Goal: Task Accomplishment & Management: Use online tool/utility

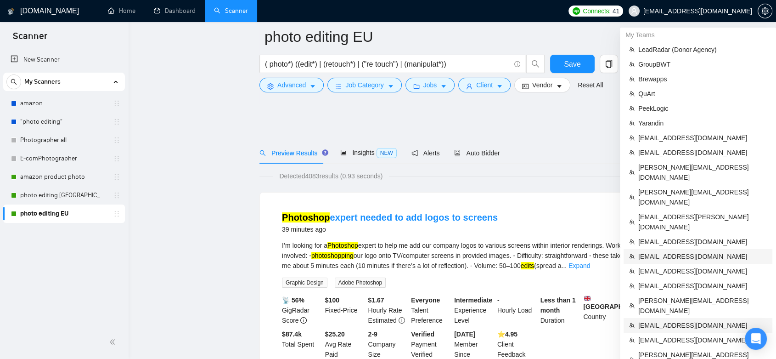
scroll to position [204, 0]
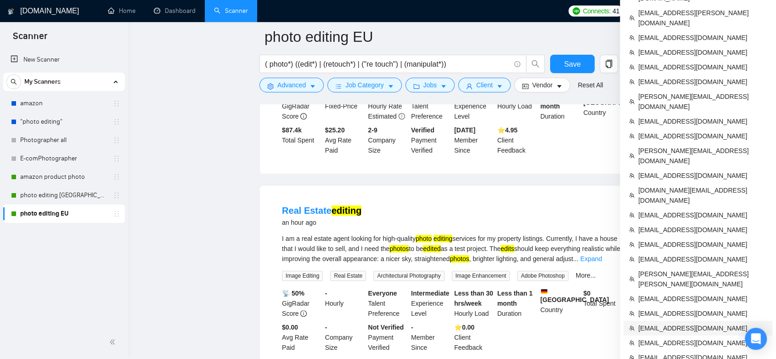
click at [694, 323] on span "[EMAIL_ADDRESS][DOMAIN_NAME]" at bounding box center [702, 328] width 129 height 10
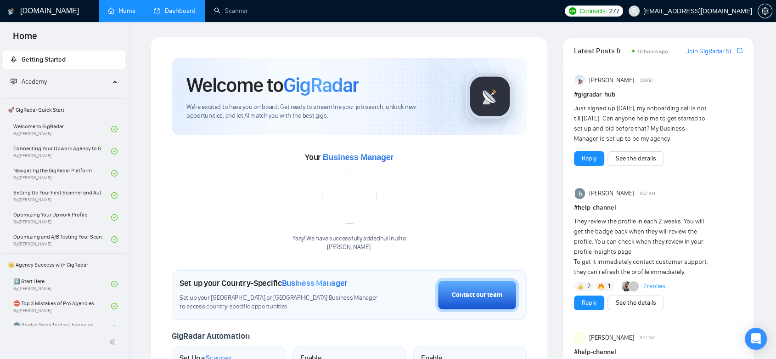
click at [176, 14] on link "Dashboard" at bounding box center [175, 11] width 42 height 8
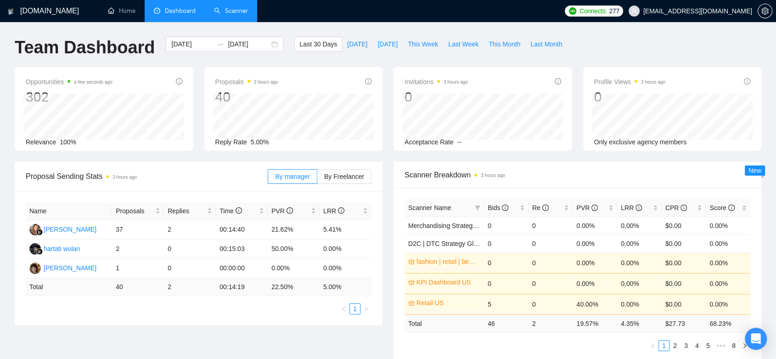
click at [236, 7] on link "Scanner" at bounding box center [231, 11] width 34 height 8
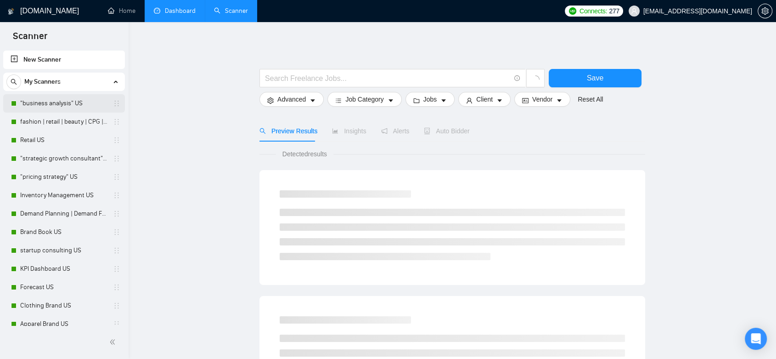
click at [84, 108] on link ""business analysis" US" at bounding box center [63, 103] width 87 height 18
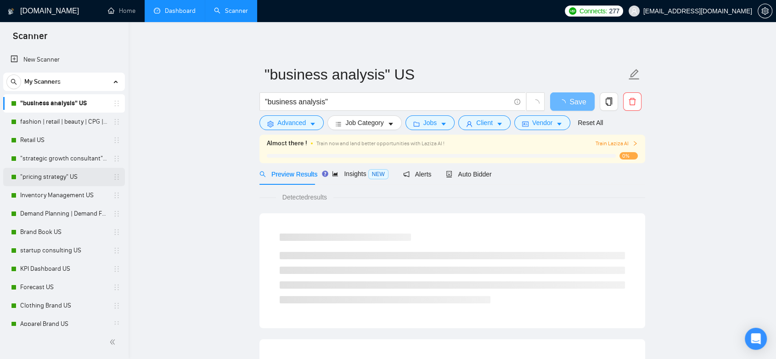
scroll to position [51, 0]
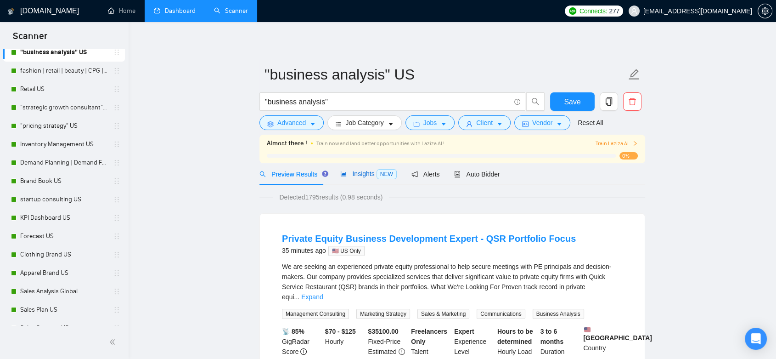
click at [357, 170] on span "Insights NEW" at bounding box center [368, 173] width 56 height 7
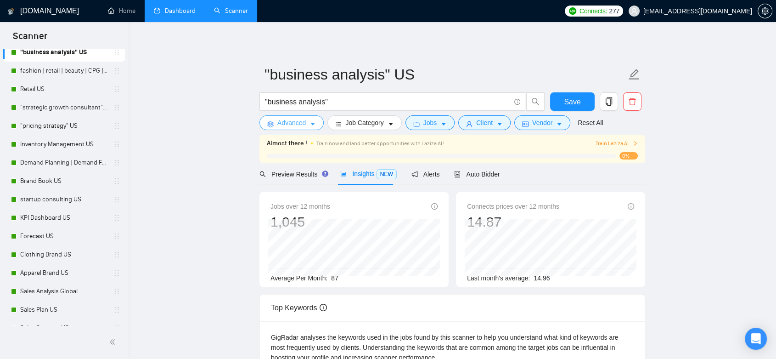
click at [289, 128] on span "Advanced" at bounding box center [291, 123] width 28 height 10
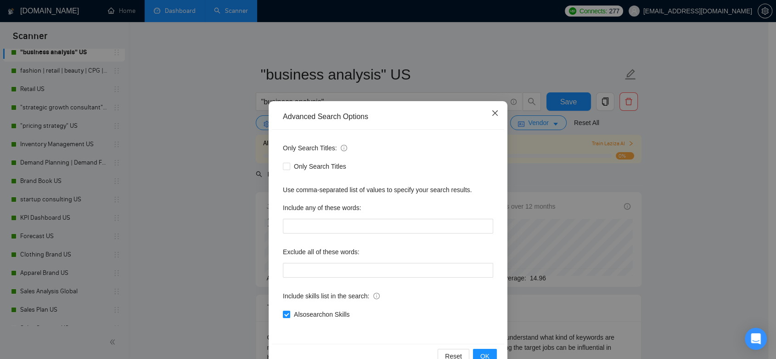
click at [491, 116] on icon "close" at bounding box center [494, 112] width 7 height 7
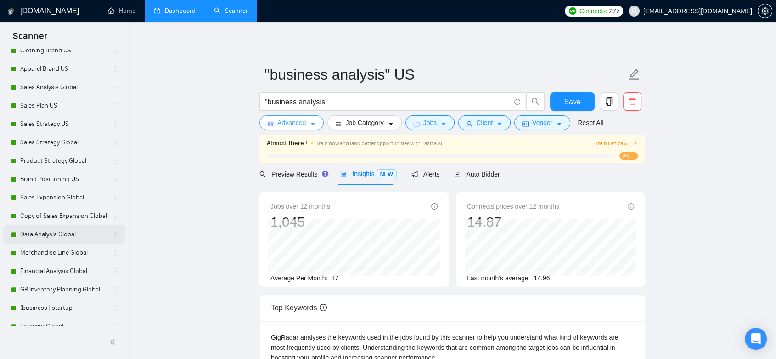
scroll to position [265, 0]
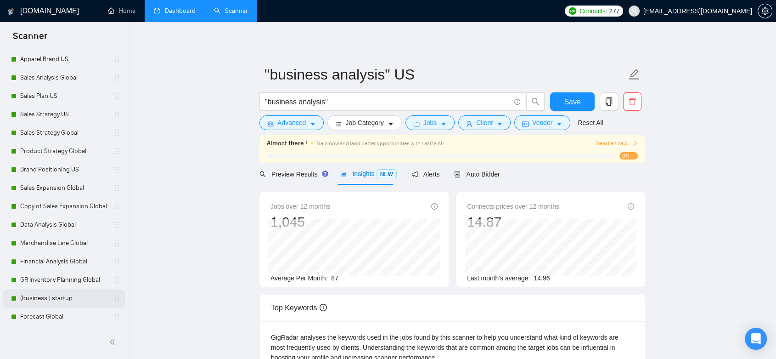
click at [61, 301] on link "(business | startup" at bounding box center [63, 298] width 87 height 18
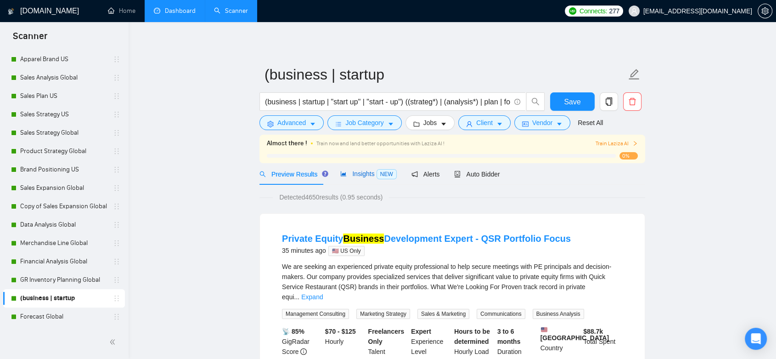
click at [357, 176] on span "Insights NEW" at bounding box center [368, 173] width 56 height 7
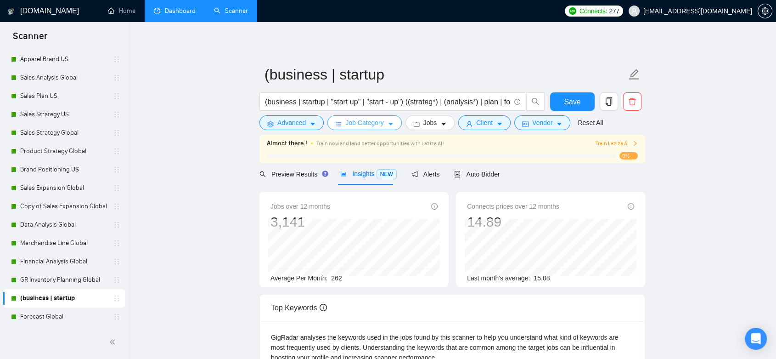
click at [392, 125] on icon "caret-down" at bounding box center [391, 124] width 6 height 6
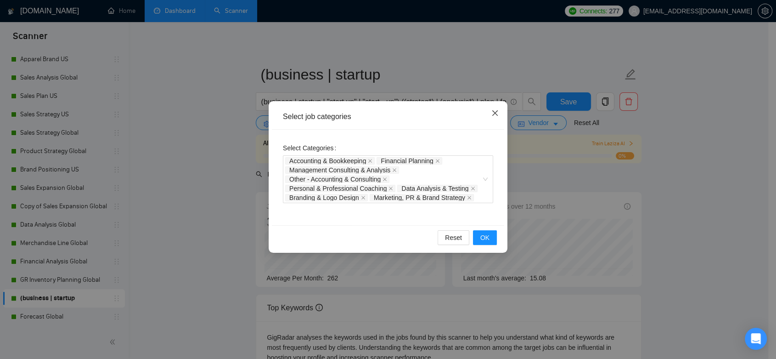
click at [492, 117] on icon "close" at bounding box center [494, 112] width 7 height 7
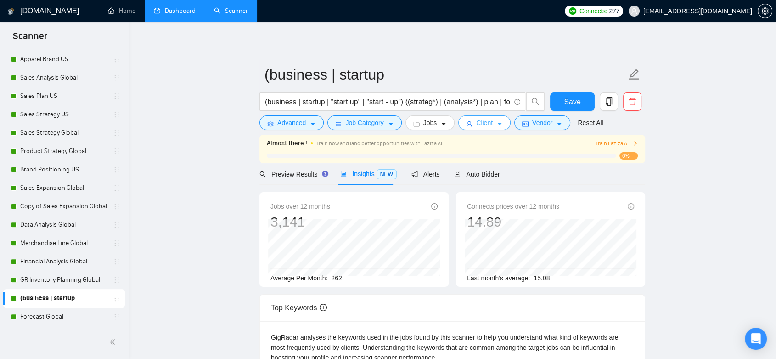
click at [476, 124] on span "Client" at bounding box center [484, 123] width 17 height 10
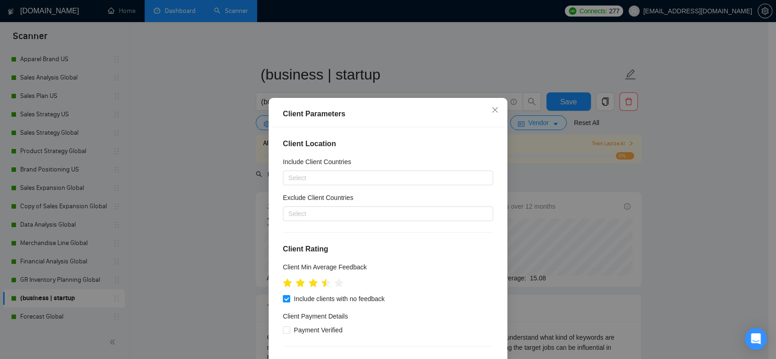
scroll to position [204, 0]
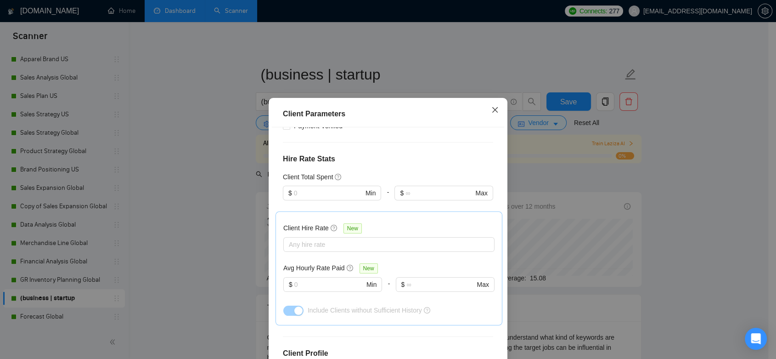
click at [492, 107] on icon "close" at bounding box center [494, 109] width 7 height 7
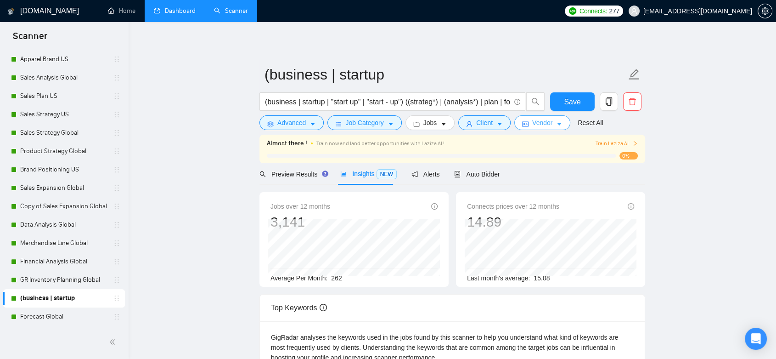
click at [544, 127] on span "Vendor" at bounding box center [542, 123] width 20 height 10
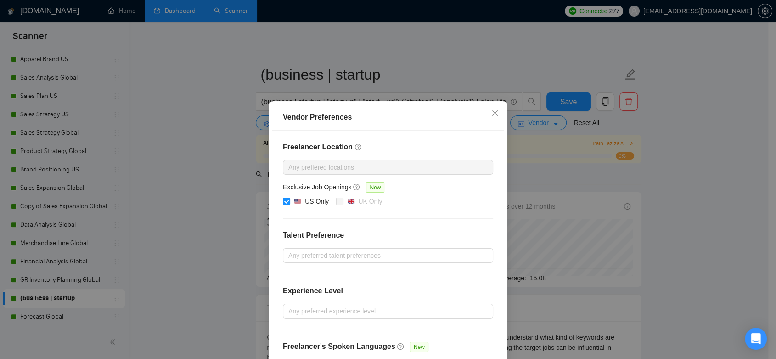
scroll to position [65, 0]
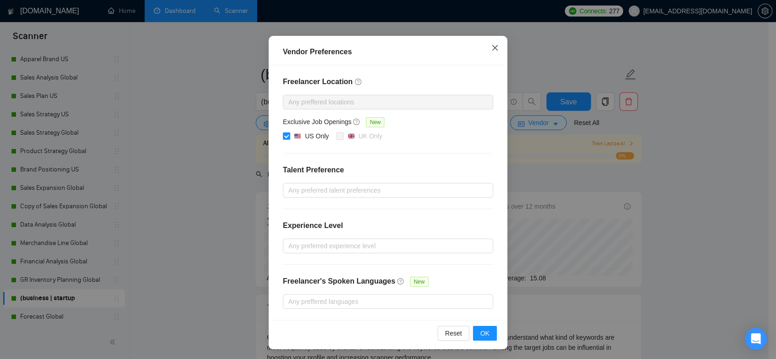
click at [491, 51] on icon "close" at bounding box center [494, 47] width 7 height 7
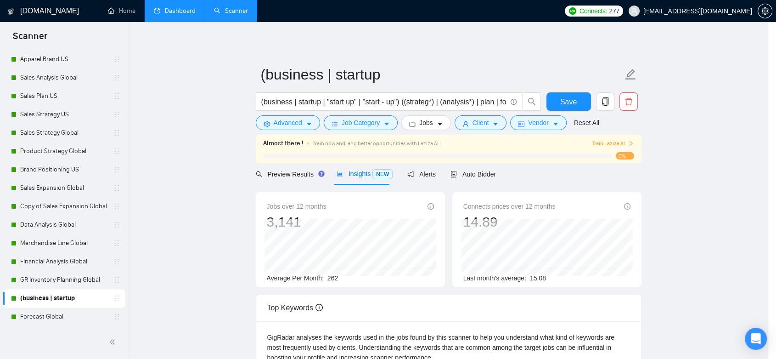
scroll to position [19, 0]
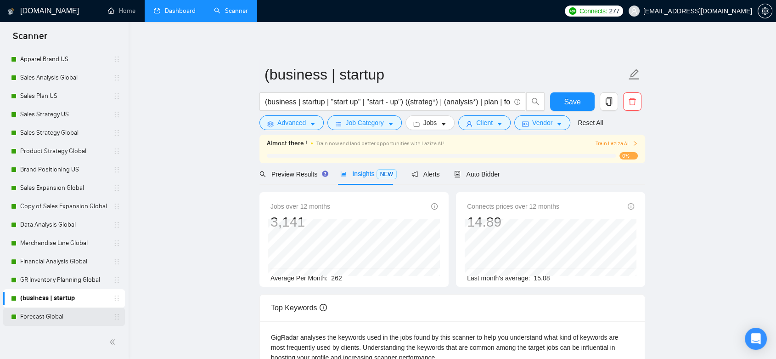
click at [58, 324] on link "Forecast Global" at bounding box center [63, 316] width 87 height 18
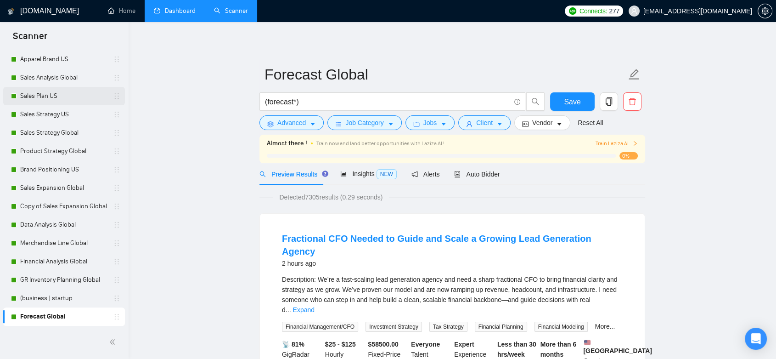
click at [66, 101] on link "Sales Plan US" at bounding box center [63, 96] width 87 height 18
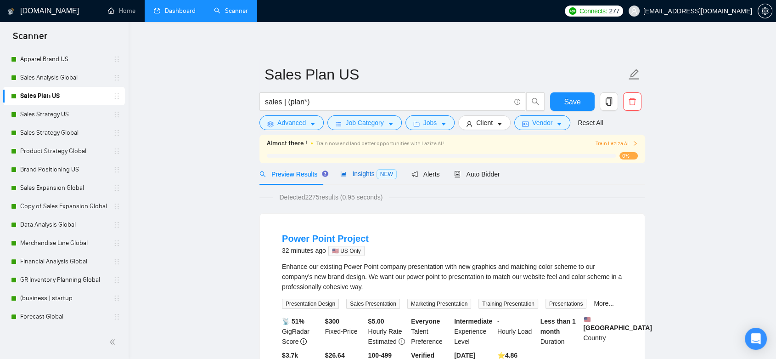
click at [359, 174] on span "Insights NEW" at bounding box center [368, 173] width 56 height 7
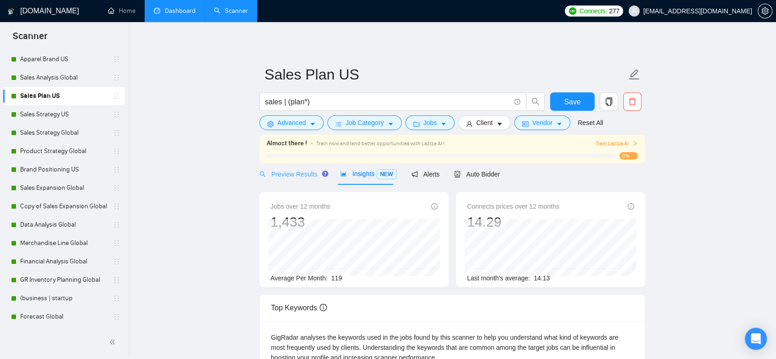
click at [290, 179] on div "Preview Results" at bounding box center [292, 174] width 66 height 22
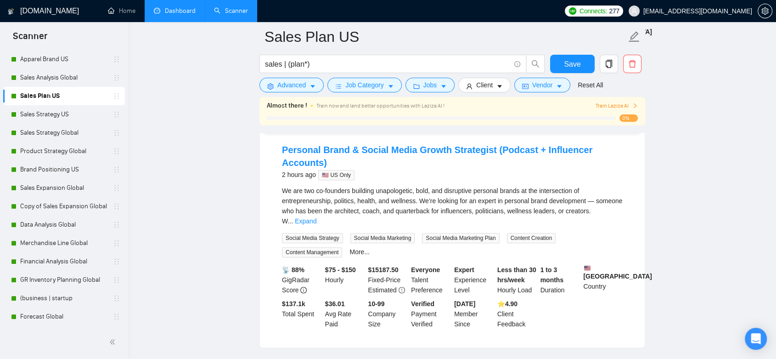
scroll to position [255, 0]
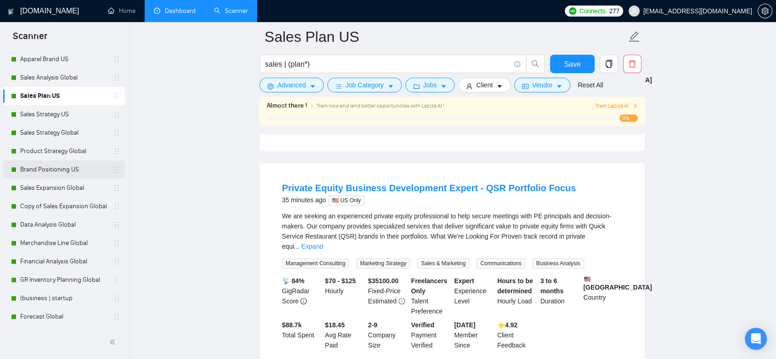
click at [60, 172] on link "Brand Positioning US" at bounding box center [63, 169] width 87 height 18
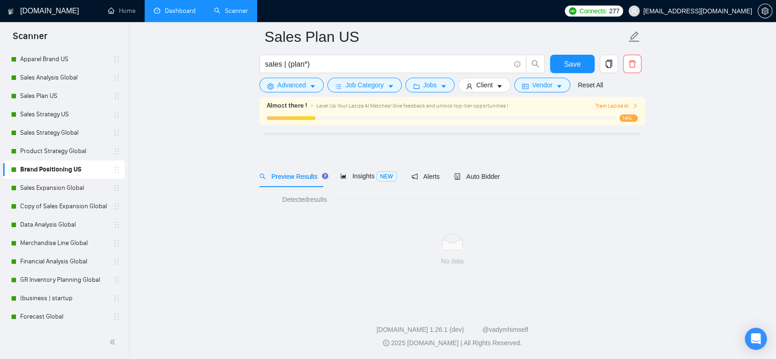
scroll to position [4, 0]
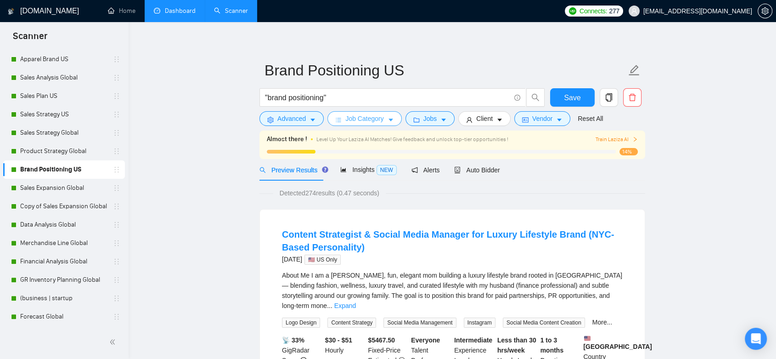
click at [369, 120] on span "Job Category" at bounding box center [364, 118] width 38 height 10
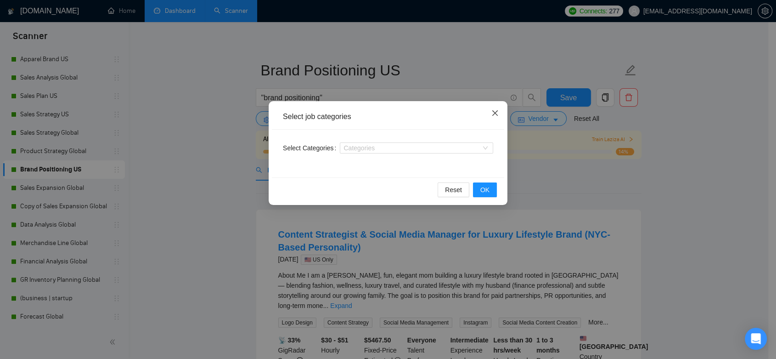
click at [495, 112] on icon "close" at bounding box center [494, 112] width 7 height 7
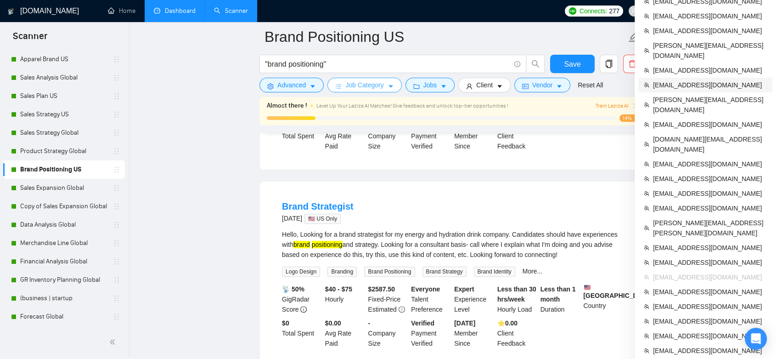
scroll to position [310, 0]
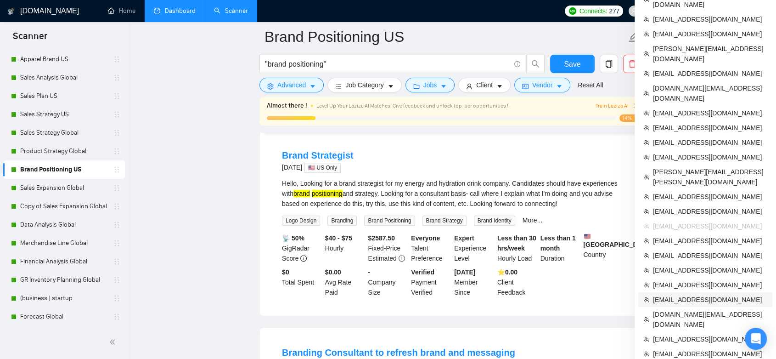
click at [688, 294] on span "[EMAIL_ADDRESS][DOMAIN_NAME]" at bounding box center [710, 299] width 114 height 10
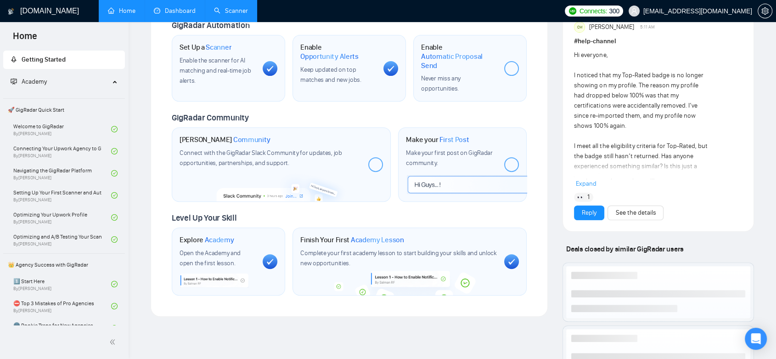
scroll to position [4, 0]
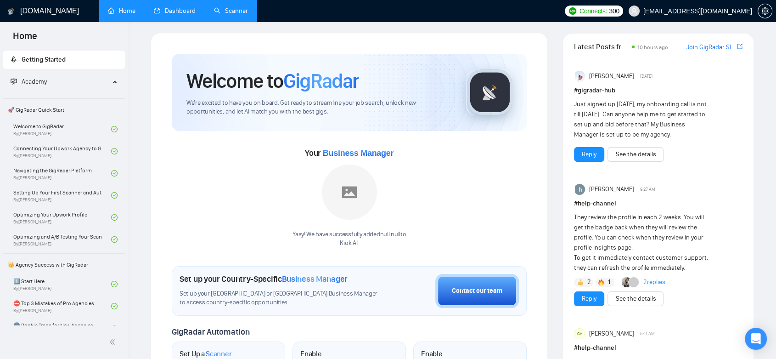
click at [174, 14] on link "Dashboard" at bounding box center [175, 11] width 42 height 8
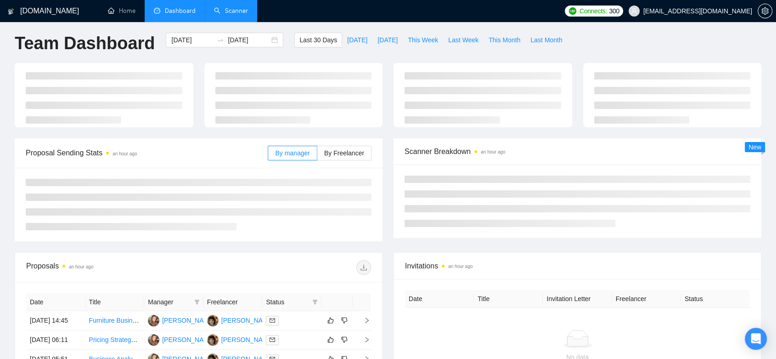
type input "2025-08-19"
type input "2025-09-18"
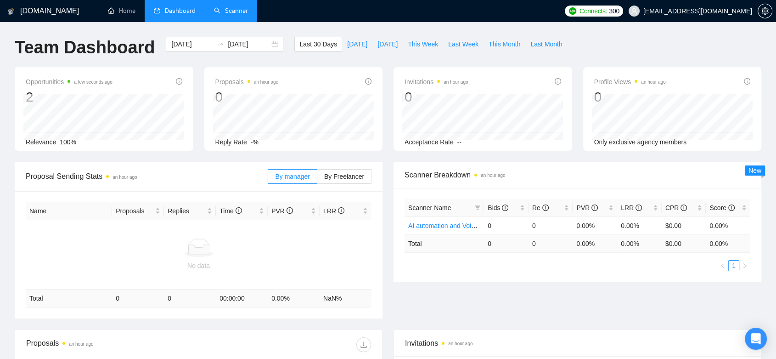
click at [239, 7] on link "Scanner" at bounding box center [231, 11] width 34 height 8
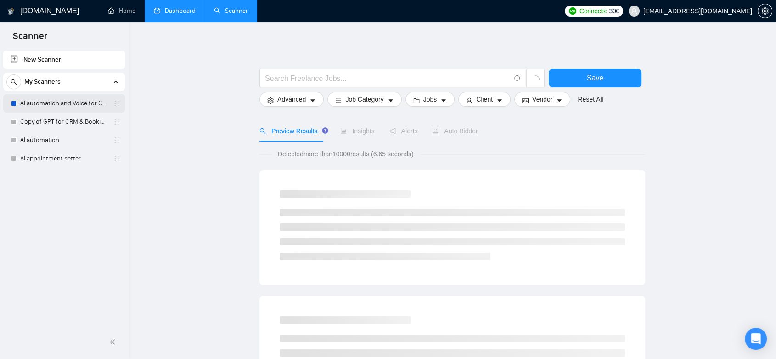
click at [84, 103] on link "AI automation and Voice for CRM & Booking" at bounding box center [63, 103] width 87 height 18
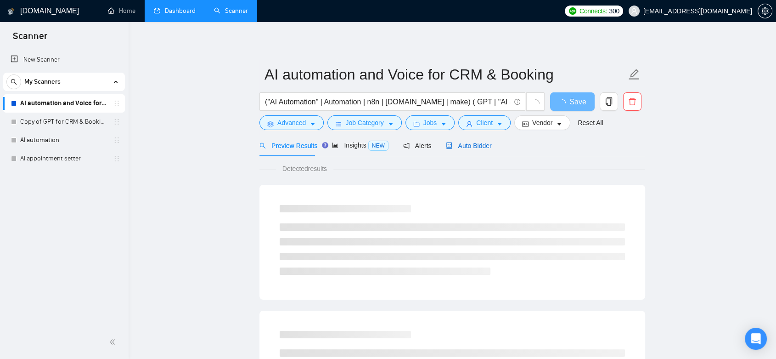
click at [477, 147] on span "Auto Bidder" at bounding box center [468, 145] width 45 height 7
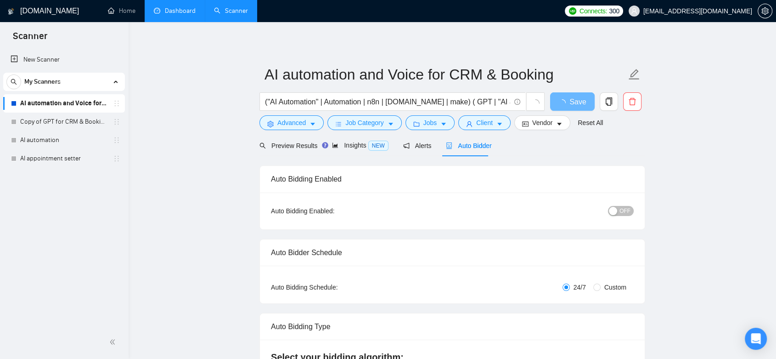
radio input "false"
radio input "true"
checkbox input "true"
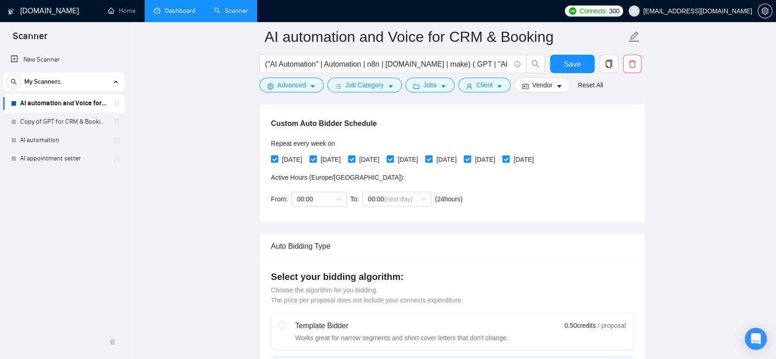
scroll to position [153, 0]
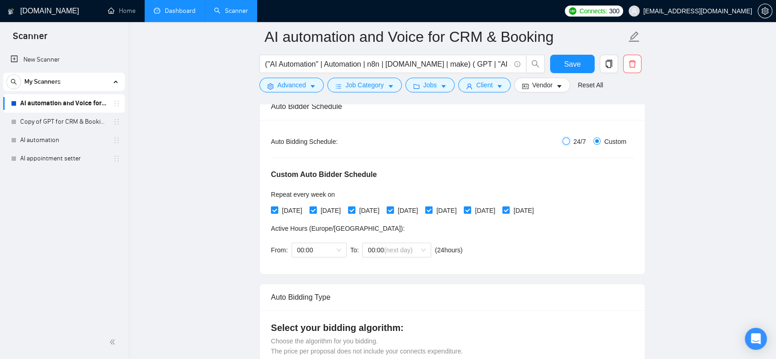
click at [567, 141] on input "24/7" at bounding box center [566, 140] width 7 height 7
radio input "true"
radio input "false"
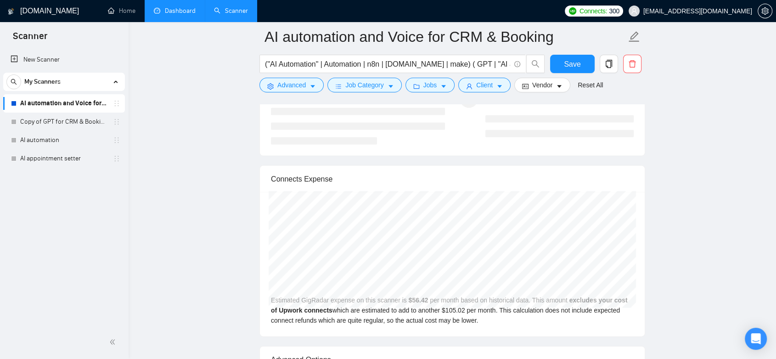
scroll to position [2143, 0]
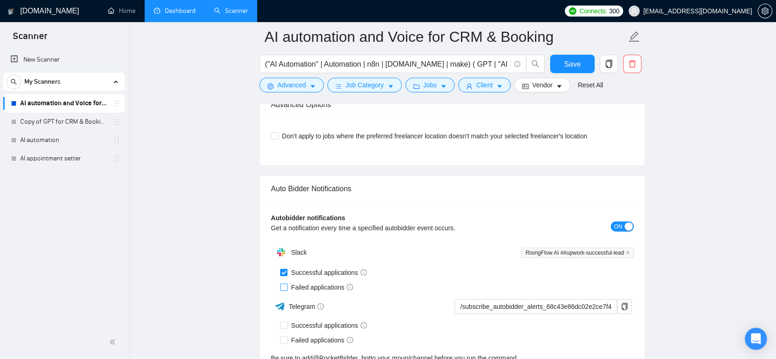
click at [283, 287] on span at bounding box center [283, 286] width 7 height 7
click at [283, 287] on input "Failed applications" at bounding box center [283, 286] width 6 height 6
checkbox input "true"
click at [573, 62] on span "Save" at bounding box center [572, 63] width 17 height 11
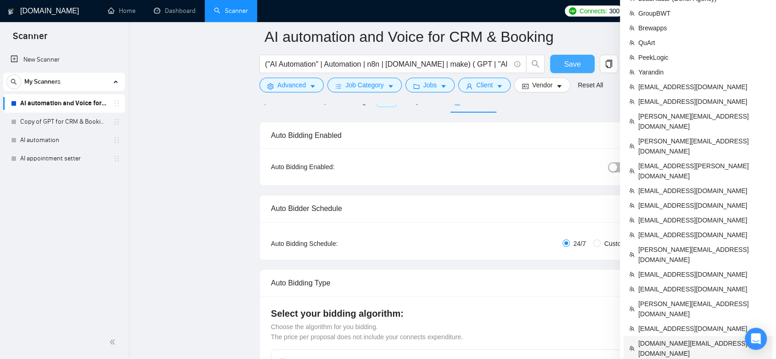
scroll to position [102, 0]
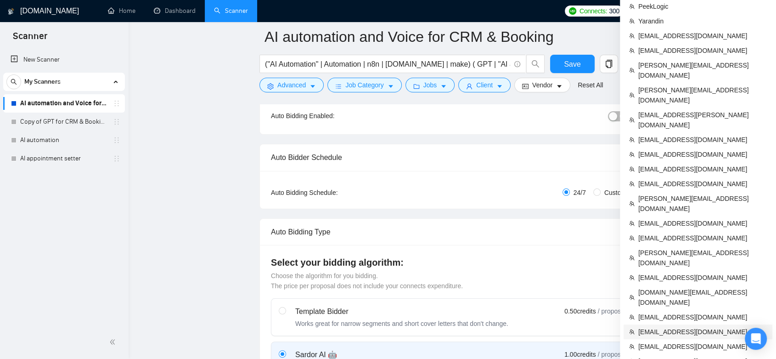
click at [672, 324] on li "[EMAIL_ADDRESS][DOMAIN_NAME]" at bounding box center [698, 331] width 149 height 15
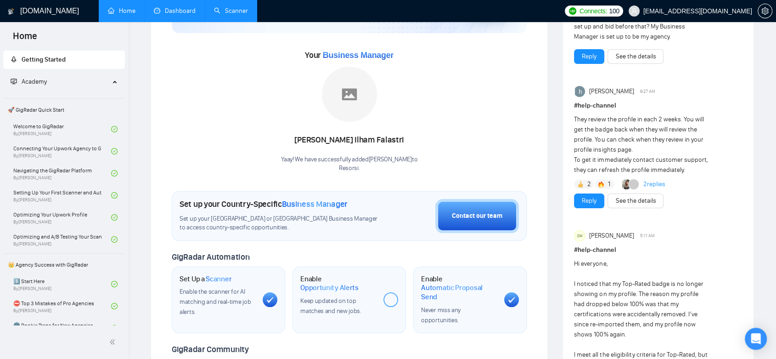
click at [154, 8] on link "Dashboard" at bounding box center [175, 11] width 42 height 8
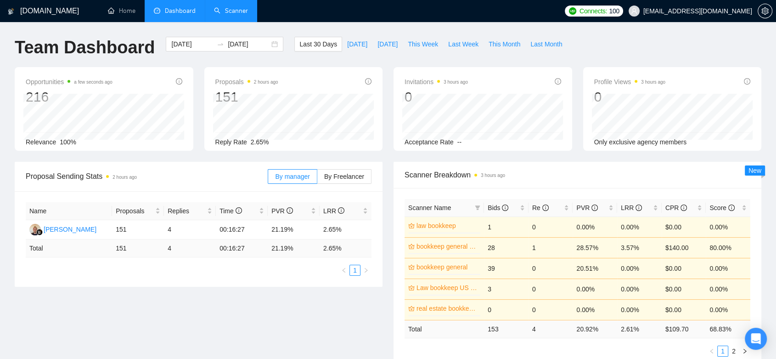
click at [231, 15] on link "Scanner" at bounding box center [231, 11] width 34 height 8
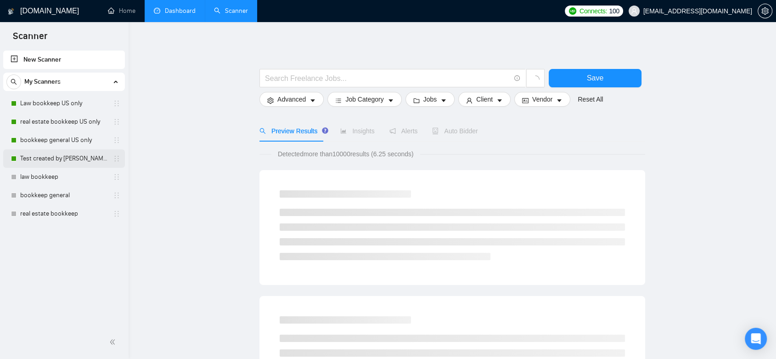
click at [71, 162] on link "Test created by Sofiia" at bounding box center [63, 158] width 87 height 18
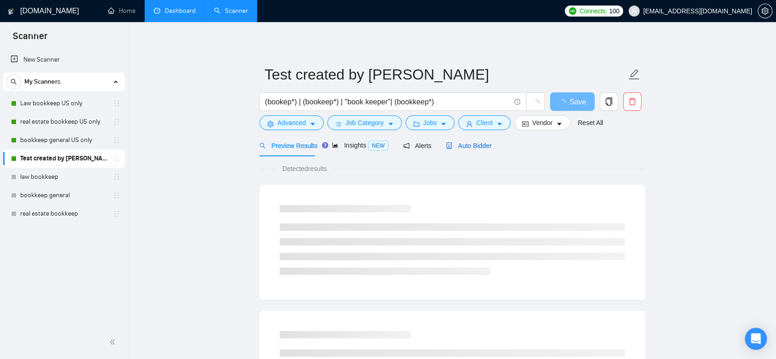
click at [471, 144] on span "Auto Bidder" at bounding box center [468, 145] width 45 height 7
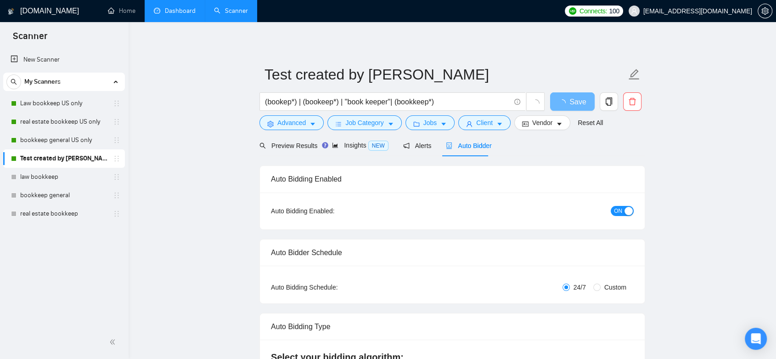
checkbox input "true"
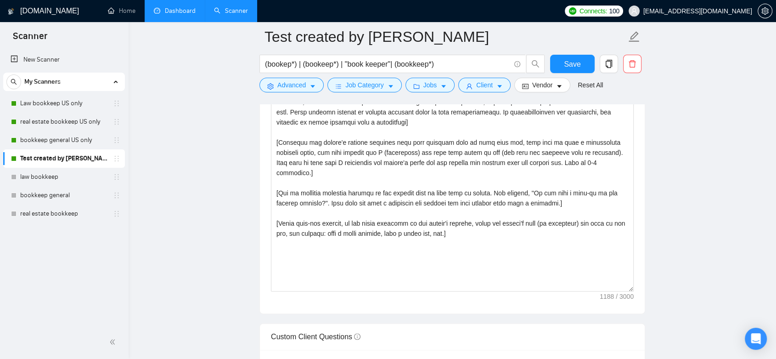
scroll to position [1020, 0]
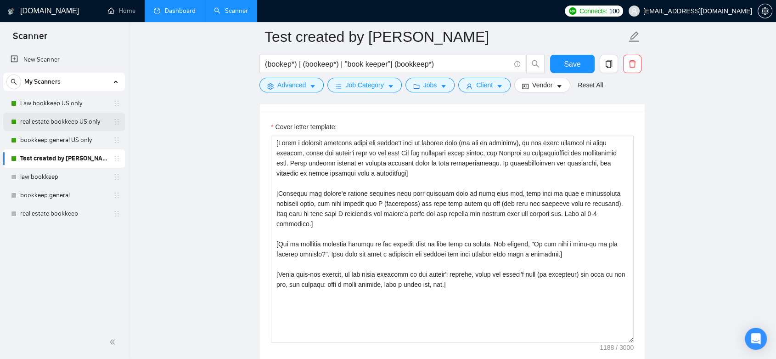
click at [50, 115] on link "real estate bookkeep US only" at bounding box center [63, 122] width 87 height 18
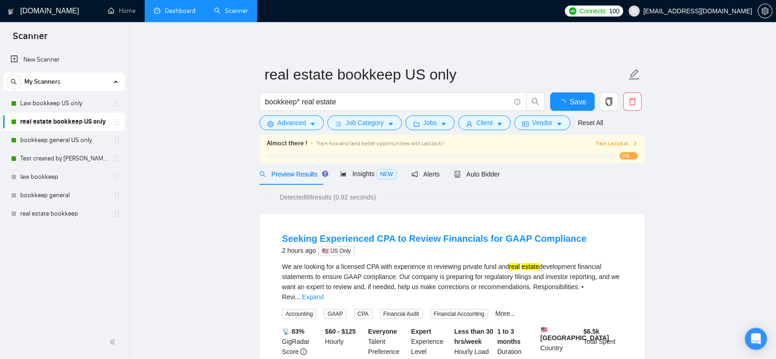
click at [180, 8] on link "Dashboard" at bounding box center [175, 11] width 42 height 8
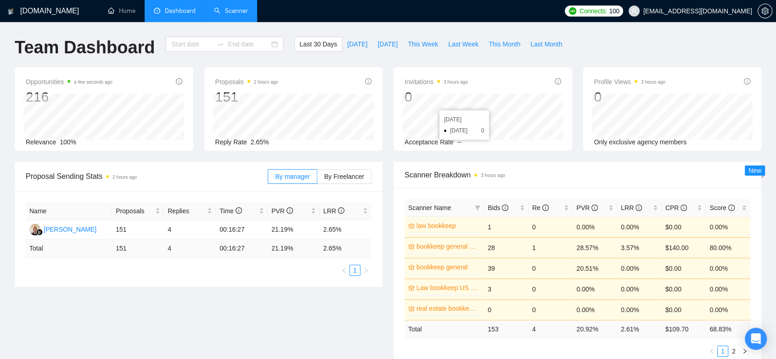
type input "2025-08-19"
type input "2025-09-18"
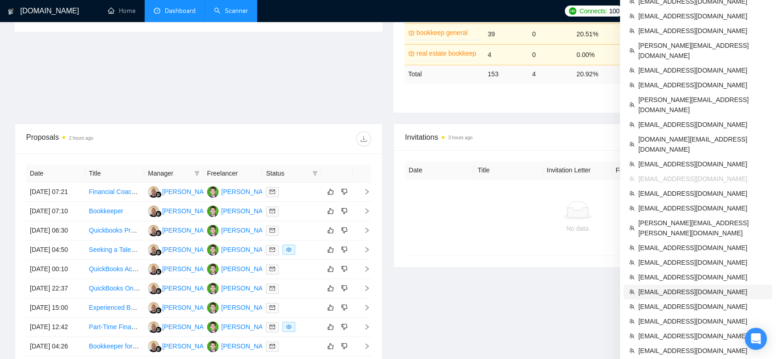
scroll to position [469, 0]
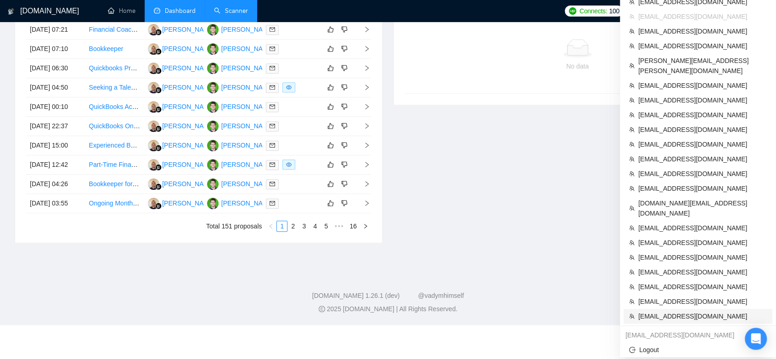
drag, startPoint x: 690, startPoint y: 181, endPoint x: 317, endPoint y: 0, distance: 414.5
click at [690, 311] on span "[EMAIL_ADDRESS][DOMAIN_NAME]" at bounding box center [702, 316] width 129 height 10
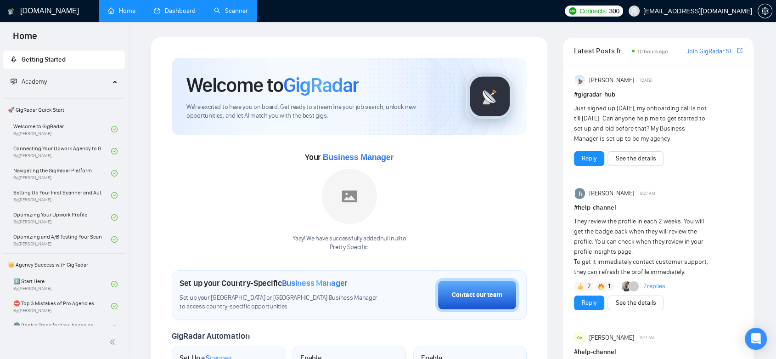
click at [174, 15] on link "Dashboard" at bounding box center [175, 11] width 42 height 8
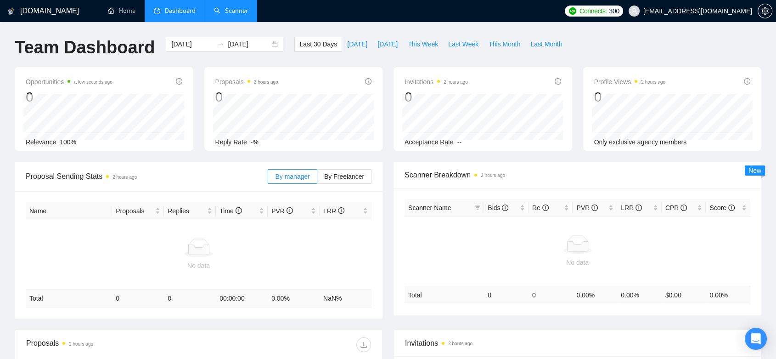
click at [226, 14] on link "Scanner" at bounding box center [231, 11] width 34 height 8
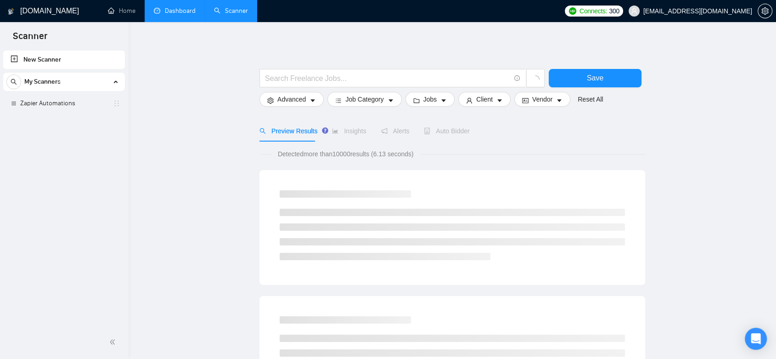
click at [61, 105] on link "Zapier Automations" at bounding box center [63, 103] width 87 height 18
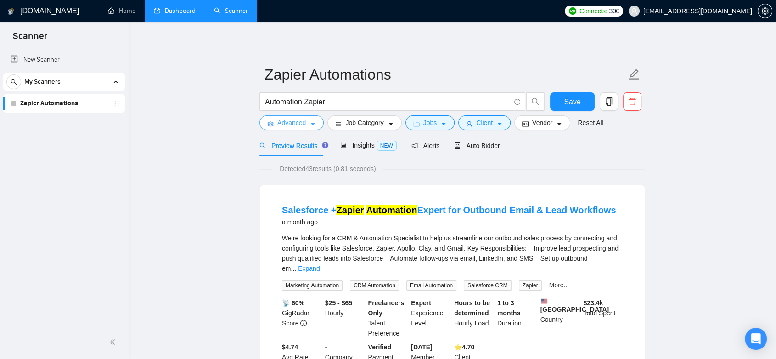
click at [304, 126] on span "Advanced" at bounding box center [291, 123] width 28 height 10
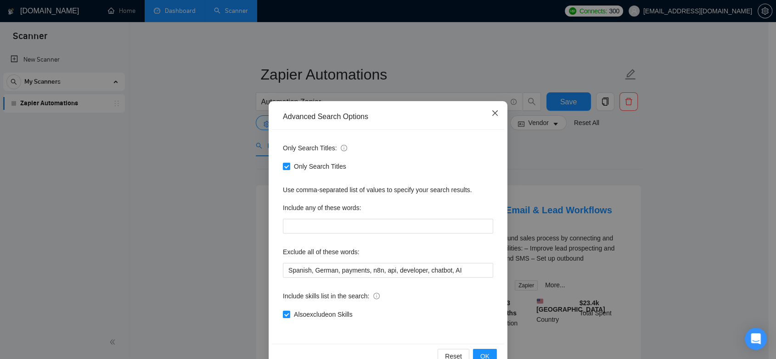
click at [491, 111] on icon "close" at bounding box center [494, 112] width 7 height 7
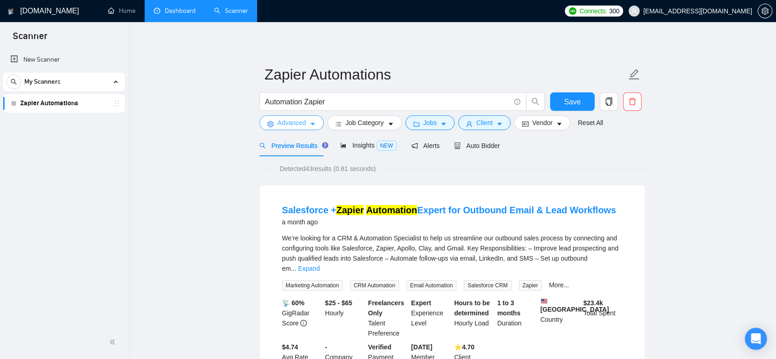
click at [301, 125] on span "Advanced" at bounding box center [291, 123] width 28 height 10
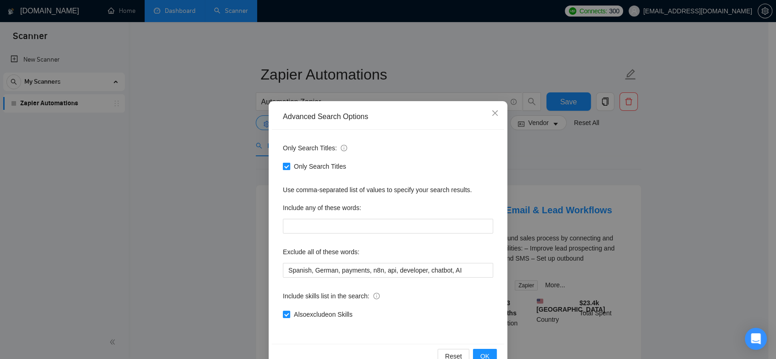
click at [283, 165] on input "Only Search Titles" at bounding box center [286, 166] width 6 height 6
checkbox input "false"
click at [482, 351] on span "OK" at bounding box center [484, 356] width 9 height 10
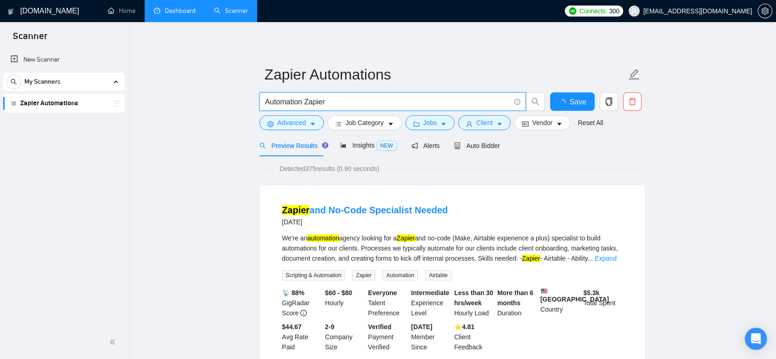
click at [304, 102] on input "Automation Zapier" at bounding box center [387, 101] width 245 height 11
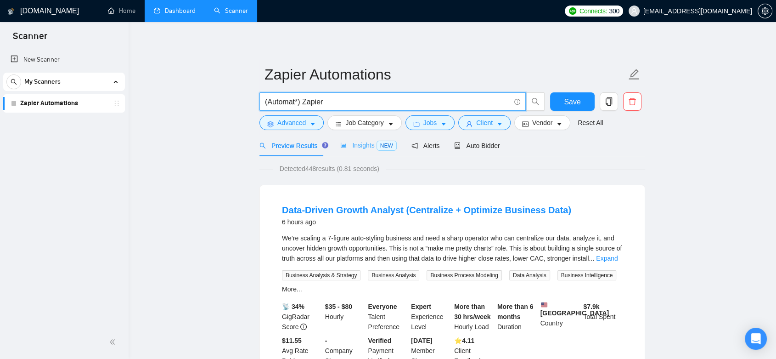
type input "(Automat*) Zapier"
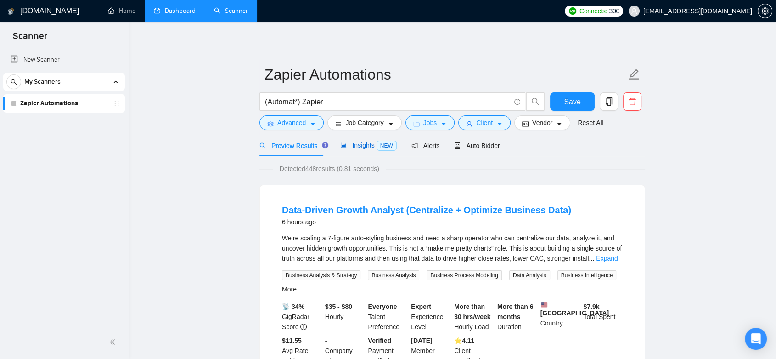
click at [366, 144] on span "Insights NEW" at bounding box center [368, 144] width 56 height 7
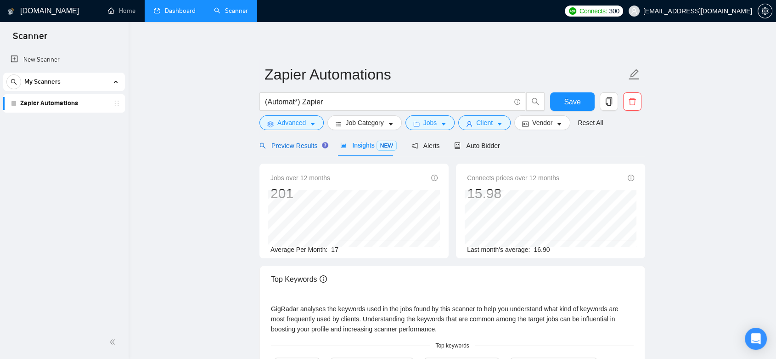
click at [303, 146] on span "Preview Results" at bounding box center [292, 145] width 66 height 7
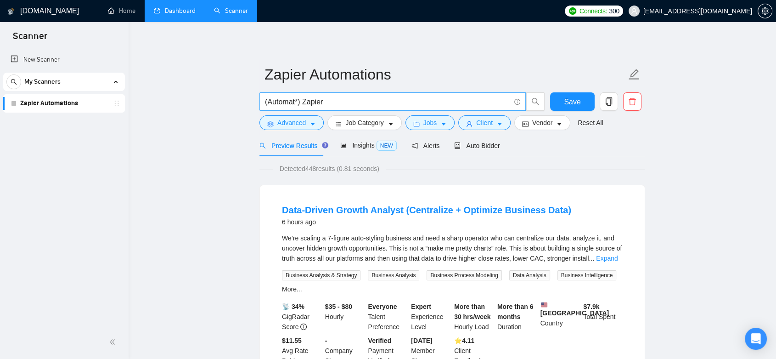
click at [295, 102] on input "(Automat*) Zapier" at bounding box center [387, 101] width 245 height 11
click at [310, 122] on icon "caret-down" at bounding box center [313, 124] width 6 height 6
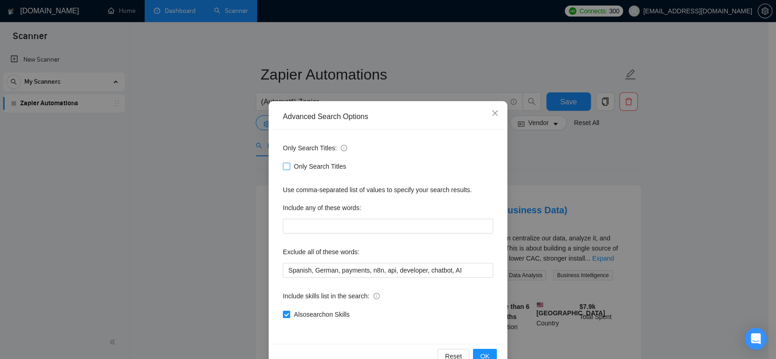
click at [285, 165] on input "Only Search Titles" at bounding box center [286, 166] width 6 height 6
checkbox input "true"
click at [481, 354] on span "OK" at bounding box center [484, 356] width 9 height 10
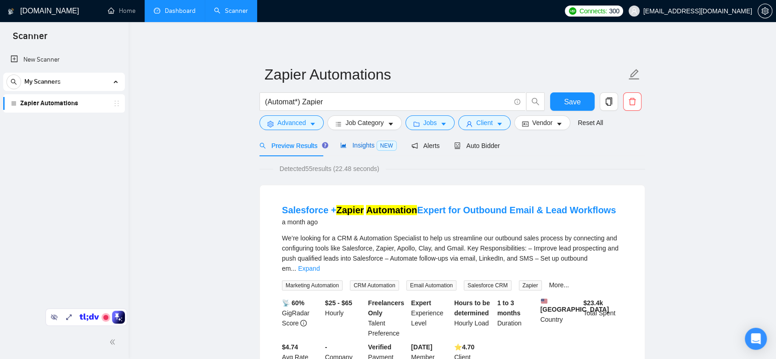
click at [344, 144] on icon "area-chart" at bounding box center [343, 145] width 6 height 6
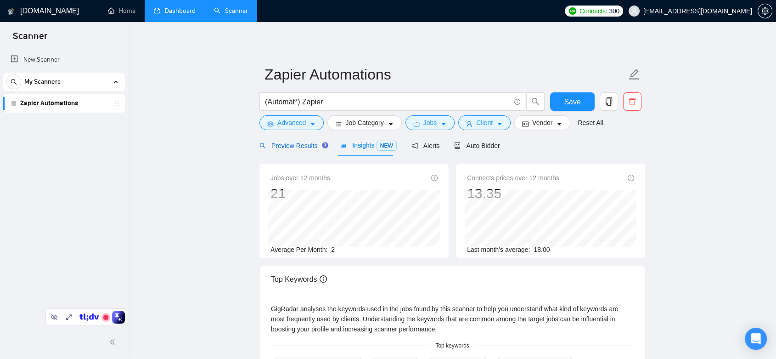
click at [305, 147] on span "Preview Results" at bounding box center [292, 145] width 66 height 7
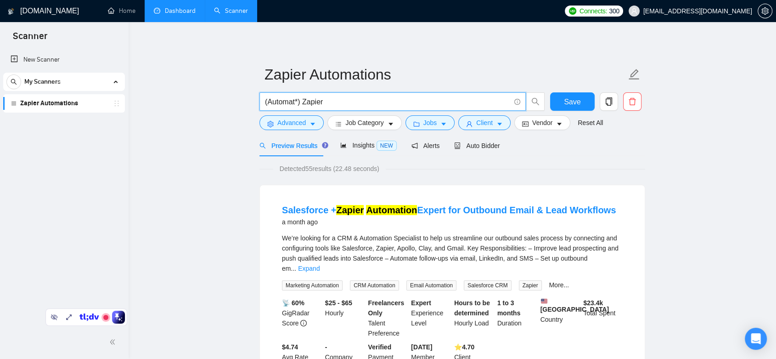
click at [296, 103] on input "(Automat*) Zapier" at bounding box center [387, 101] width 245 height 11
click at [268, 104] on input "(Automation Zapier" at bounding box center [387, 101] width 245 height 11
type input "Automation Zapier"
click at [347, 144] on span "Insights NEW" at bounding box center [368, 144] width 56 height 7
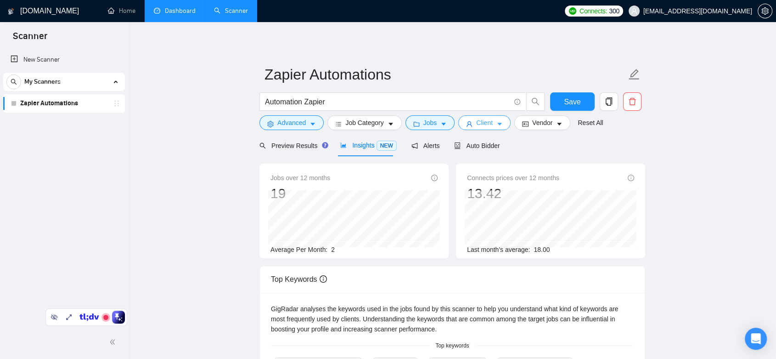
click at [477, 128] on button "Client" at bounding box center [484, 122] width 52 height 15
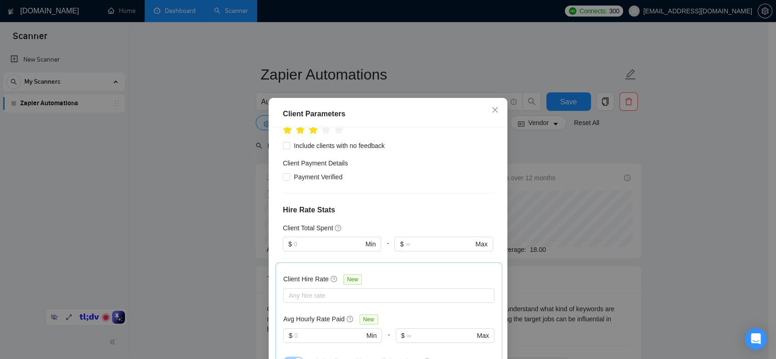
scroll to position [102, 0]
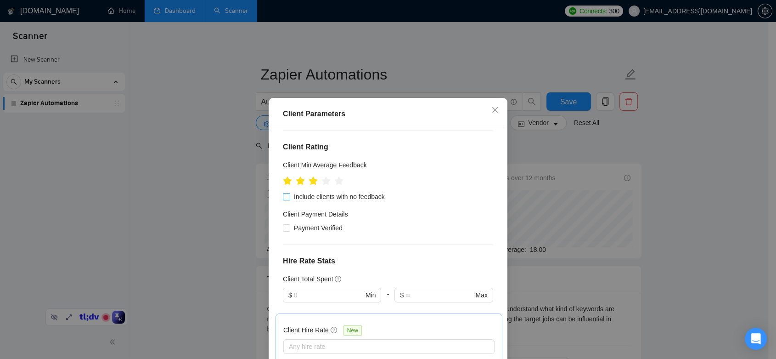
click at [283, 194] on input "Include clients with no feedback" at bounding box center [286, 196] width 6 height 6
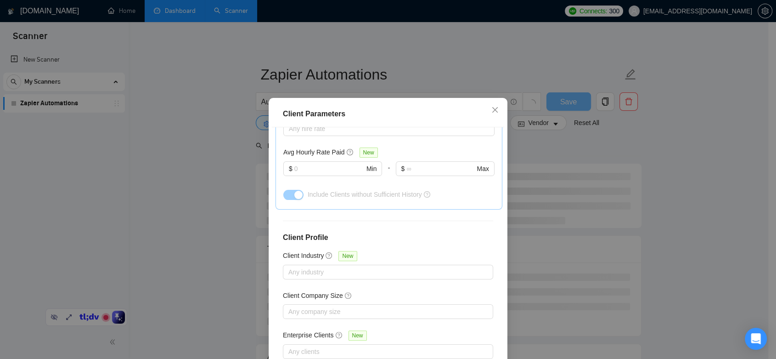
scroll to position [51, 0]
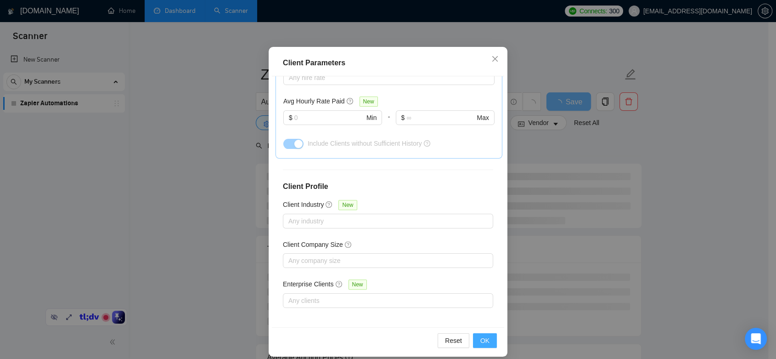
click at [478, 347] on button "OK" at bounding box center [485, 340] width 24 height 15
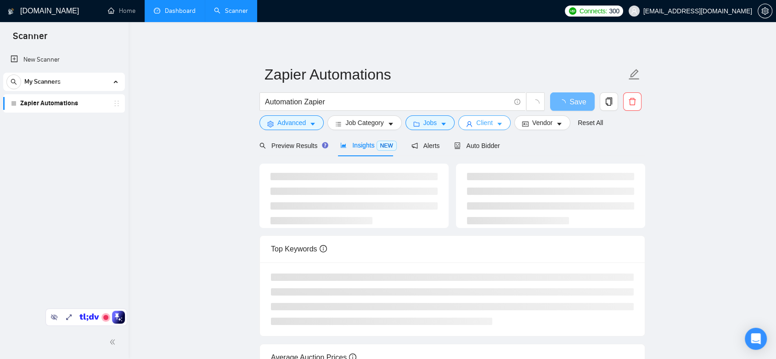
scroll to position [0, 0]
click at [305, 148] on span "Preview Results" at bounding box center [292, 145] width 66 height 7
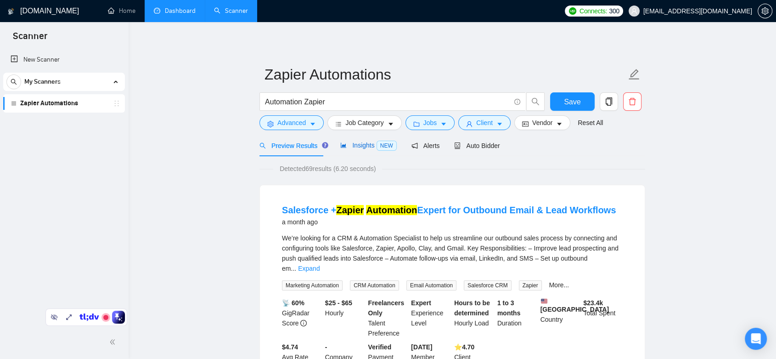
click at [370, 146] on span "Insights NEW" at bounding box center [368, 144] width 56 height 7
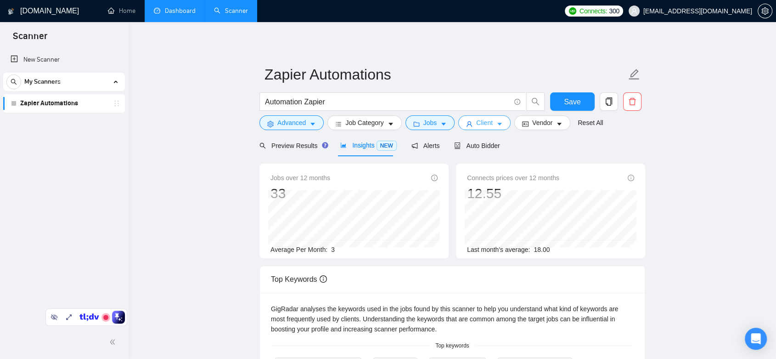
drag, startPoint x: 498, startPoint y: 120, endPoint x: 493, endPoint y: 140, distance: 19.9
click at [498, 120] on span "caret-down" at bounding box center [499, 123] width 6 height 7
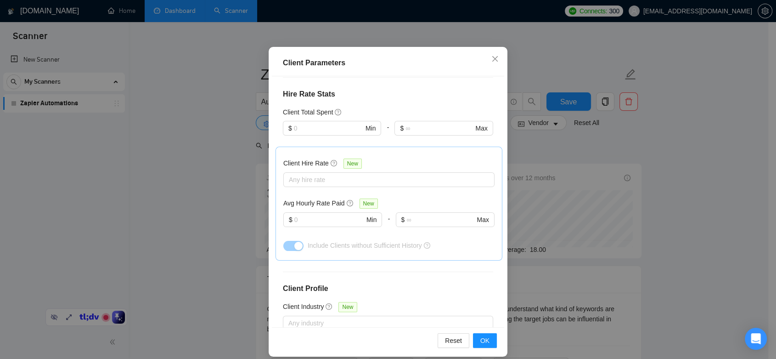
scroll to position [65, 0]
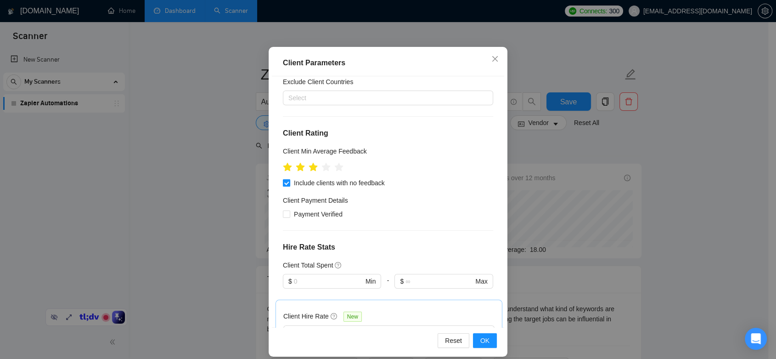
click at [283, 184] on input "Include clients with no feedback" at bounding box center [286, 182] width 6 height 6
checkbox input "false"
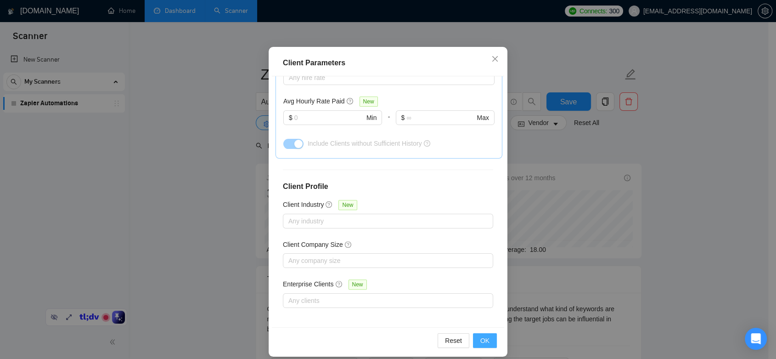
click at [480, 339] on span "OK" at bounding box center [484, 340] width 9 height 10
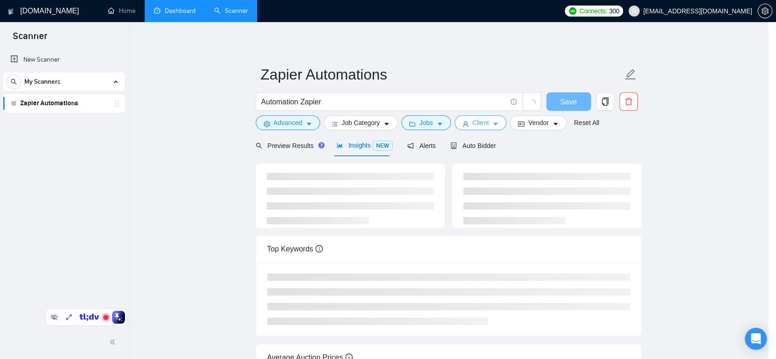
scroll to position [0, 0]
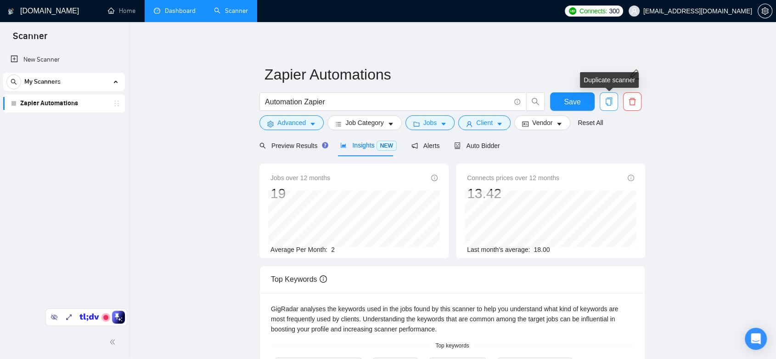
click at [611, 103] on icon "copy" at bounding box center [609, 101] width 8 height 8
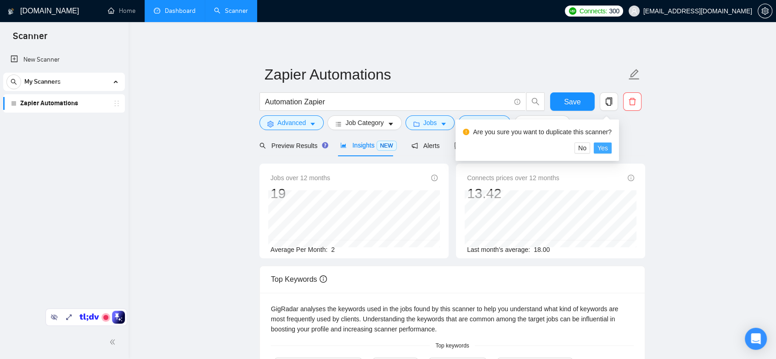
click at [601, 150] on span "Yes" at bounding box center [602, 148] width 11 height 10
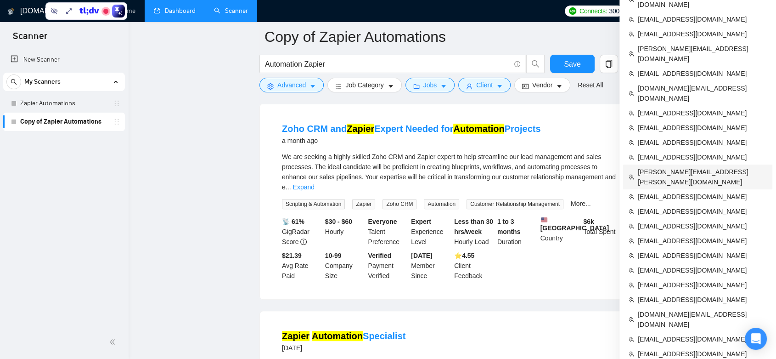
scroll to position [408, 0]
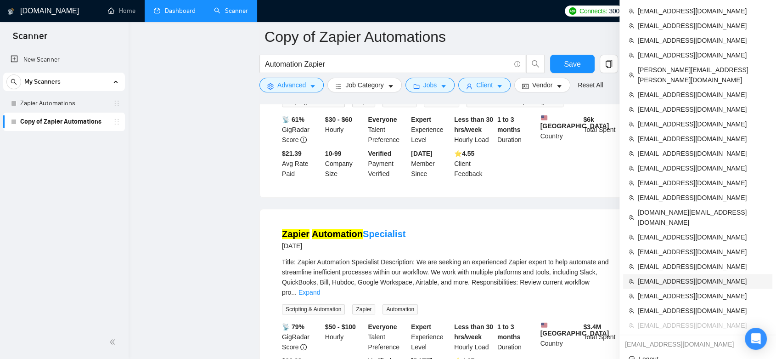
click at [713, 276] on span "[EMAIL_ADDRESS][DOMAIN_NAME]" at bounding box center [702, 281] width 129 height 10
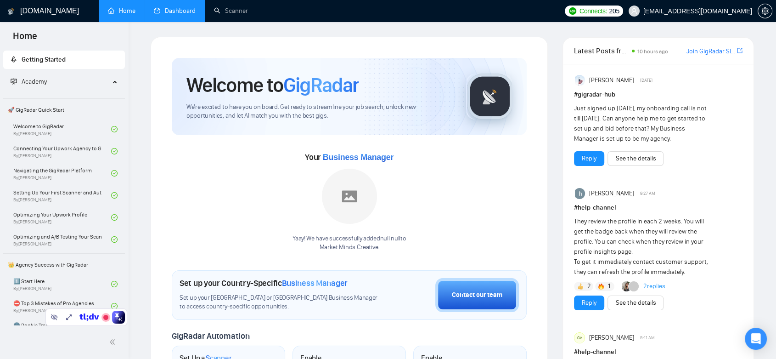
click at [190, 13] on link "Dashboard" at bounding box center [175, 11] width 42 height 8
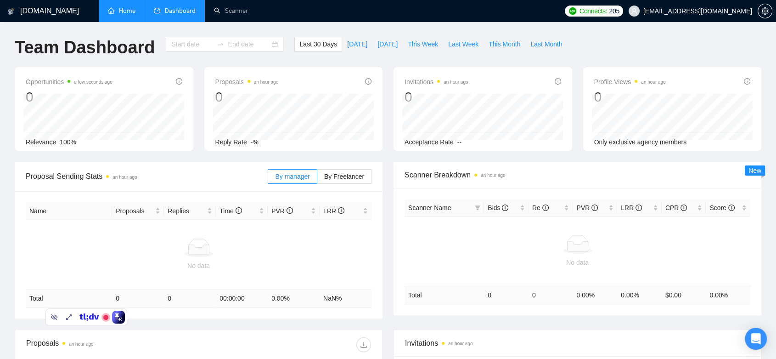
type input "2025-08-19"
type input "2025-09-18"
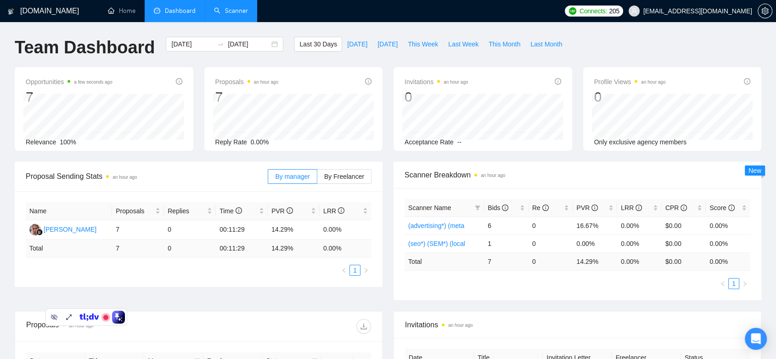
click at [217, 10] on link "Scanner" at bounding box center [231, 11] width 34 height 8
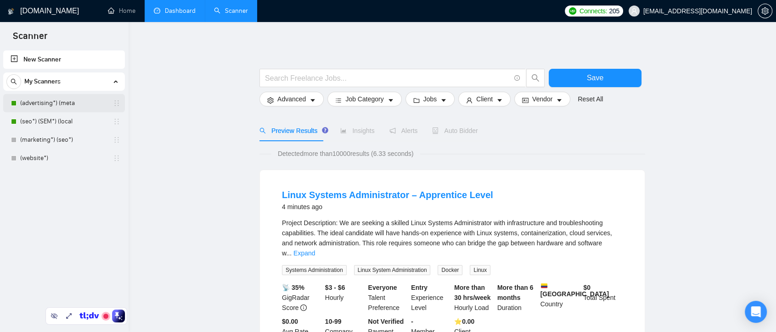
click at [58, 98] on link "(advertising*) (meta" at bounding box center [63, 103] width 87 height 18
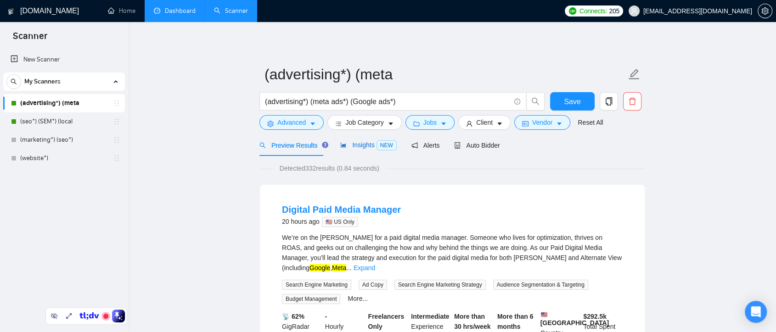
click at [364, 147] on span "Insights NEW" at bounding box center [368, 144] width 56 height 7
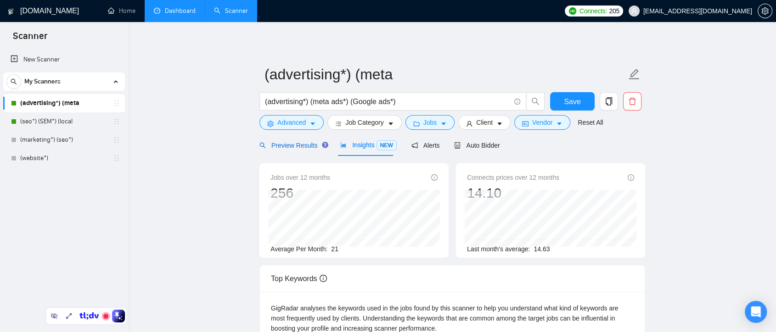
click at [301, 146] on span "Preview Results" at bounding box center [292, 145] width 66 height 7
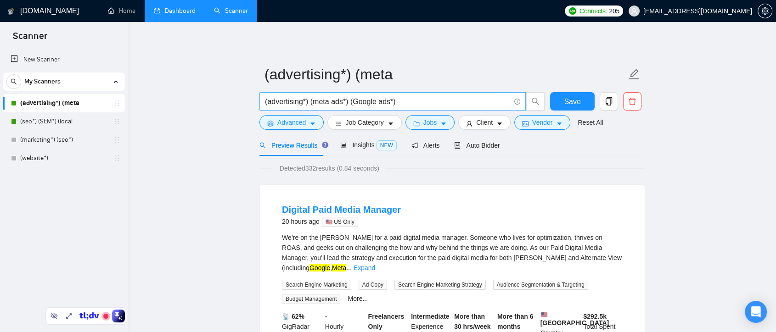
click at [301, 103] on input "(advertising*) (meta ads*) (Google ads*)" at bounding box center [387, 101] width 245 height 11
type input "(advertis*) (meta ads*) (Google ads*)"
click at [607, 106] on icon "copy" at bounding box center [609, 101] width 6 height 8
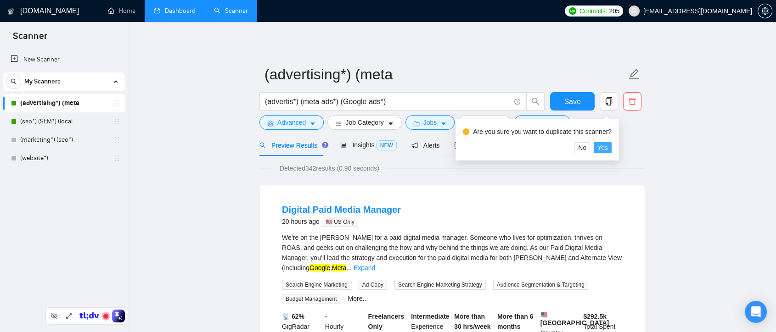
click at [603, 150] on span "Yes" at bounding box center [602, 148] width 11 height 10
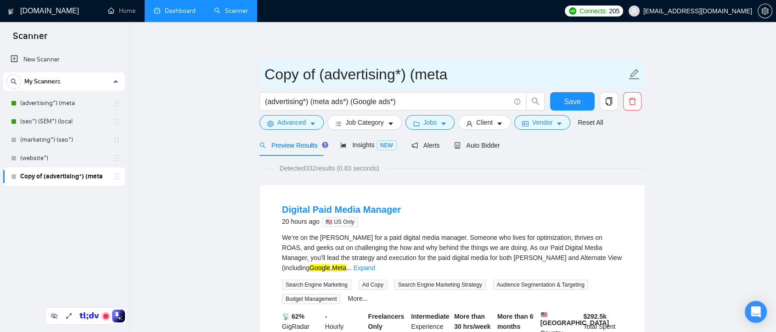
drag, startPoint x: 321, startPoint y: 79, endPoint x: 493, endPoint y: 59, distance: 172.9
click at [493, 60] on span "Copy of (advertising*) (meta" at bounding box center [452, 74] width 386 height 29
click at [379, 71] on input "Copy of Google ADs" at bounding box center [446, 74] width 362 height 23
type input "Copy of Google ADs"
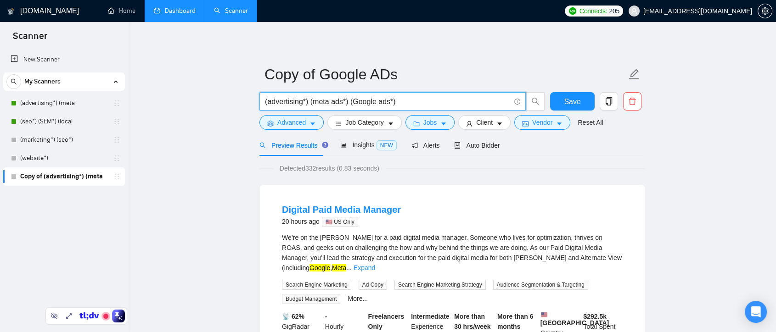
drag, startPoint x: 408, startPoint y: 106, endPoint x: 254, endPoint y: 104, distance: 153.4
paste input "google (ad | ads | (advert*) | adwords | "ad words" | campaign | compain | ppc …"
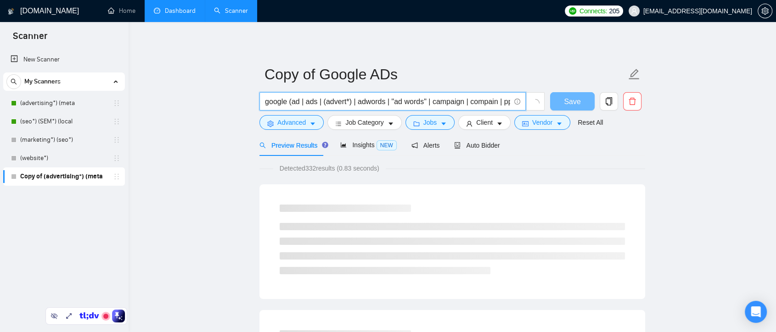
drag, startPoint x: 328, startPoint y: 105, endPoint x: 220, endPoint y: 104, distance: 107.9
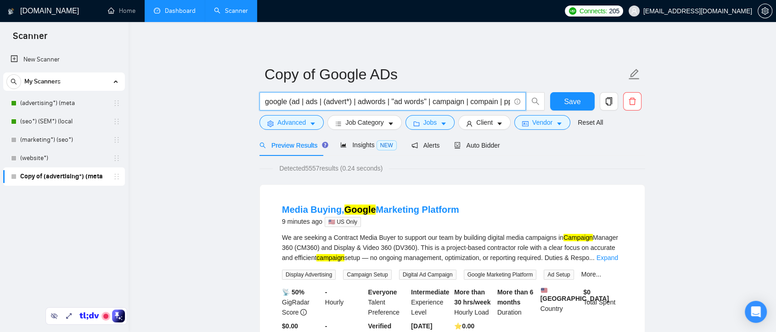
click at [412, 102] on input "google (ad | ads | (advert*) | adwords | "ad words" | campaign | compain | ppc …" at bounding box center [387, 101] width 245 height 11
drag, startPoint x: 289, startPoint y: 103, endPoint x: 254, endPoint y: 102, distance: 34.9
click at [299, 103] on input "google (ad | ads | (advert*) | adwords | "ad words" | campaign | compain | ppc …" at bounding box center [387, 101] width 245 height 11
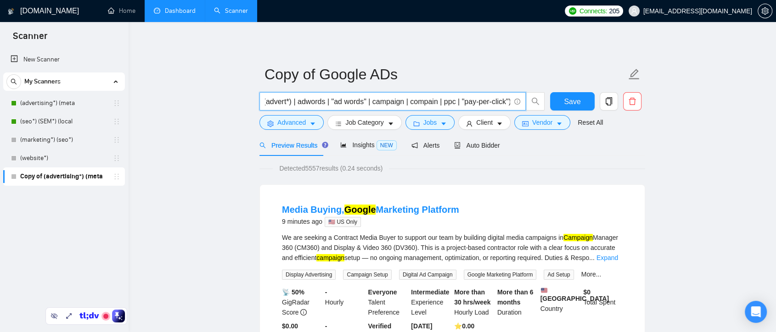
drag, startPoint x: 405, startPoint y: 101, endPoint x: 497, endPoint y: 105, distance: 92.9
click at [497, 105] on input "google (ad | ads | (advert*) | adwords | "ad words" | campaign | compain | ppc …" at bounding box center [387, 101] width 245 height 11
click at [456, 98] on input "google (ad | ads | (advert*) | adwords | "ad words" | campaign | compain | ppc …" at bounding box center [387, 101] width 245 height 11
drag, startPoint x: 310, startPoint y: 104, endPoint x: 238, endPoint y: 99, distance: 71.8
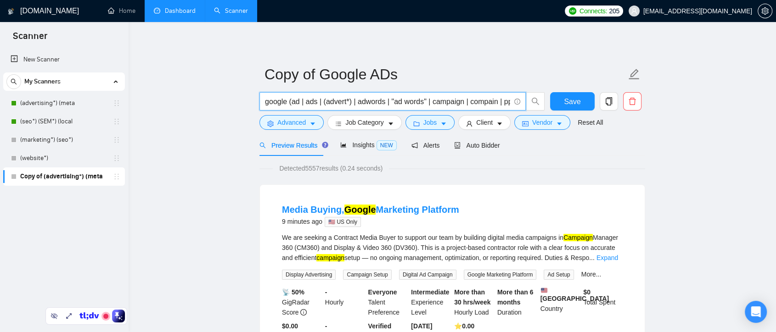
click at [288, 101] on input "google (ad | ads | (advert*) | adwords | "ad words" | campaign | compain | ppc …" at bounding box center [387, 101] width 245 height 11
click at [290, 103] on input "google (ad | ads | (advert*) | adwords | "ad words" | campaign | compain | ppc …" at bounding box center [387, 101] width 245 height 11
click at [304, 104] on input "google (ad | ads | (advert*) | adwords | "ad words" | campaign | compain | ppc …" at bounding box center [387, 101] width 245 height 11
type input "google (ad | ads | (advert*) | adwords | "ad words" | campaign | compain | ppc …"
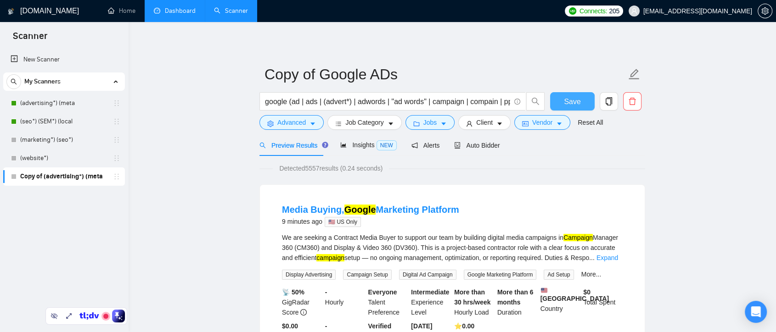
click at [565, 103] on span "Save" at bounding box center [572, 101] width 17 height 11
click at [358, 146] on span "Insights NEW" at bounding box center [368, 144] width 56 height 7
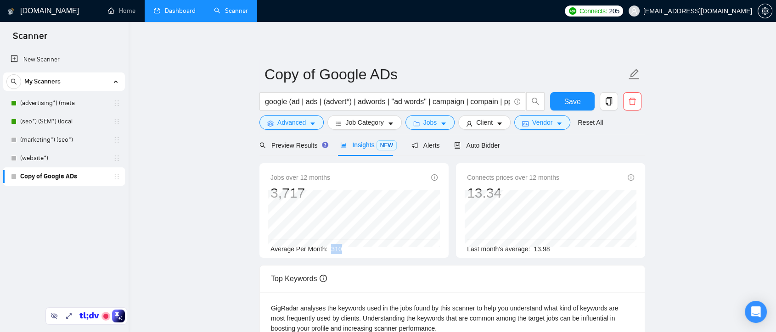
drag, startPoint x: 331, startPoint y: 248, endPoint x: 343, endPoint y: 252, distance: 13.1
click at [343, 252] on div "Average Per Month: 310" at bounding box center [353, 249] width 167 height 10
click at [284, 148] on span "Preview Results" at bounding box center [292, 145] width 66 height 7
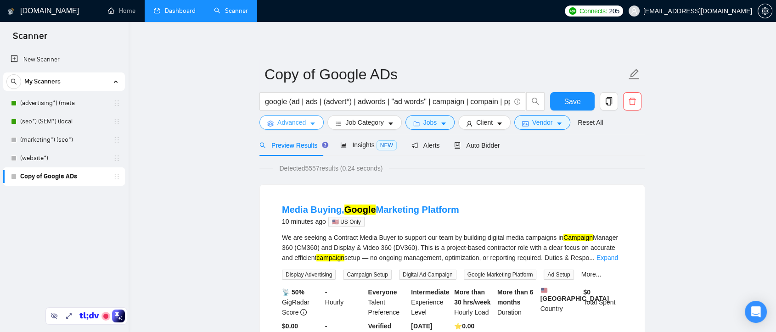
click at [310, 125] on icon "caret-down" at bounding box center [313, 124] width 6 height 6
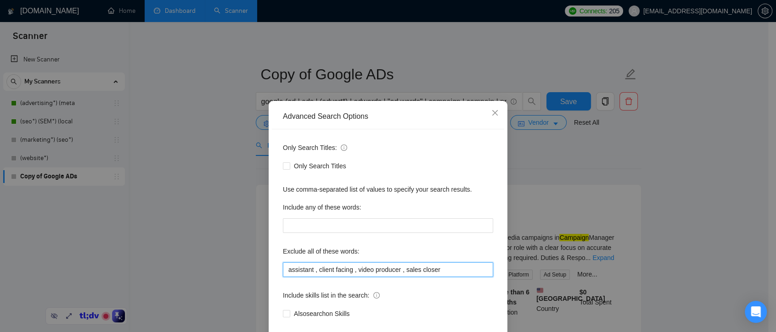
click at [312, 270] on input "assistant , client facing , video producer , sales closer" at bounding box center [388, 270] width 210 height 15
click at [350, 270] on input "assistant , "client facing , video producer , sales closer" at bounding box center [388, 270] width 210 height 15
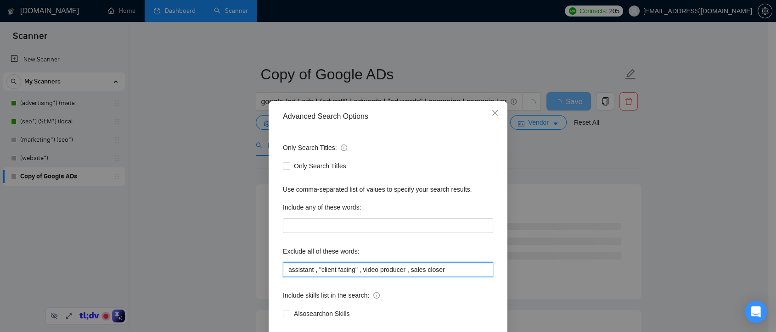
scroll to position [50, 0]
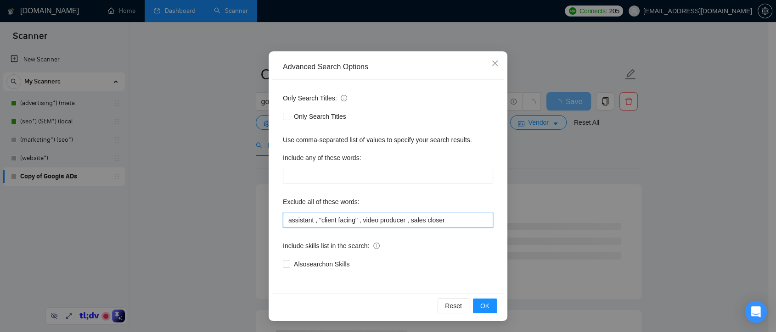
click at [357, 221] on input "assistant , "client facing" , video producer , sales closer" at bounding box center [388, 220] width 210 height 15
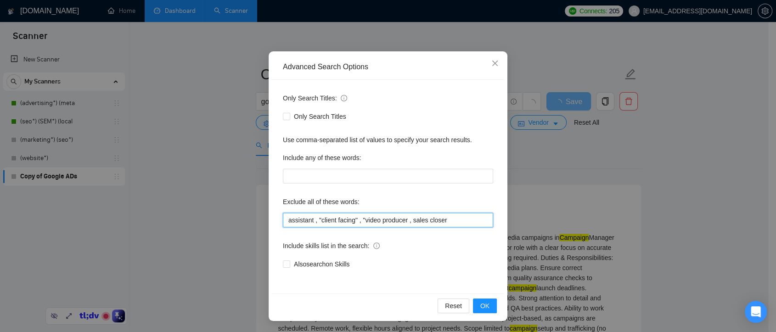
click at [404, 221] on input "assistant , "client facing" , "video producer , sales closer" at bounding box center [388, 220] width 210 height 15
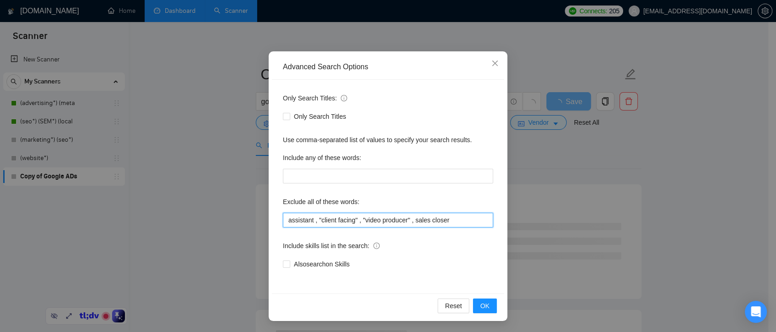
click at [411, 219] on input "assistant , "client facing" , "video producer" , sales closer" at bounding box center [388, 220] width 210 height 15
click at [445, 224] on input "assistant , "client facing" , "video producer" , "sales closer" at bounding box center [388, 220] width 210 height 15
type input "assistant , "client facing" , "video producer" , "sales closer""
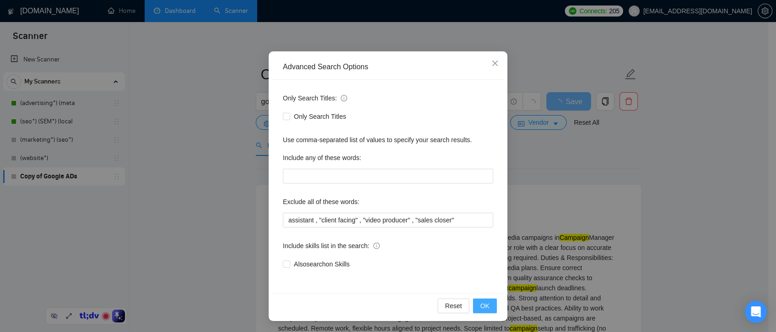
click at [487, 309] on button "OK" at bounding box center [485, 306] width 24 height 15
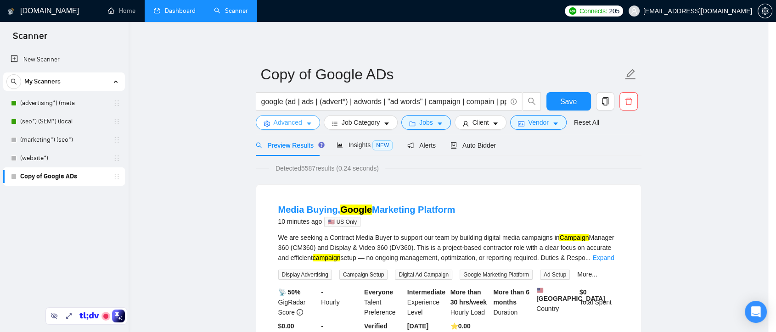
scroll to position [0, 0]
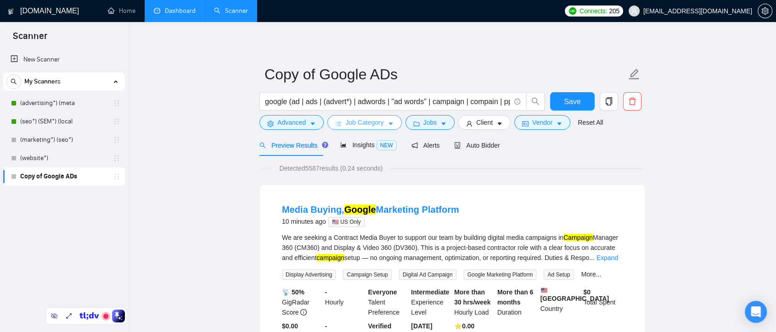
click at [373, 127] on span "Job Category" at bounding box center [364, 123] width 38 height 10
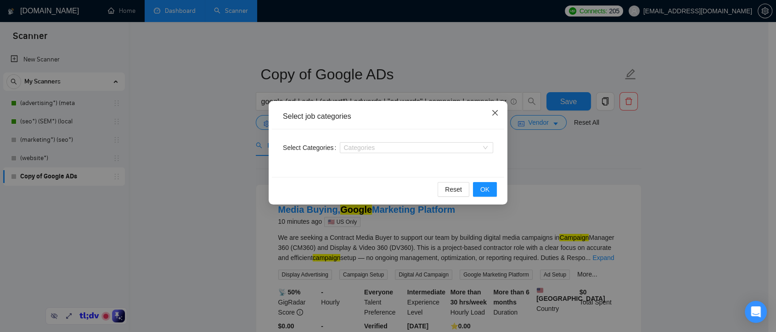
click at [499, 115] on span "Close" at bounding box center [495, 113] width 25 height 25
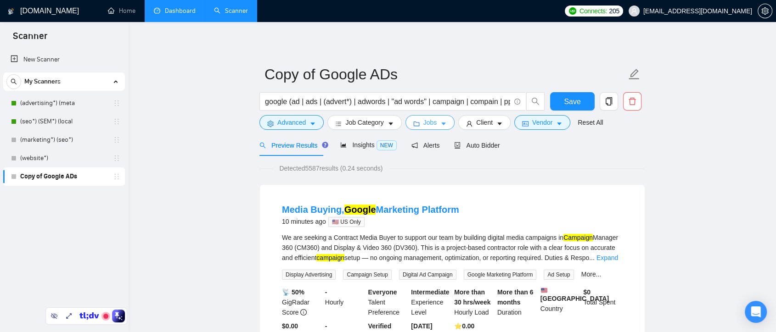
click at [441, 123] on icon "caret-down" at bounding box center [443, 124] width 5 height 3
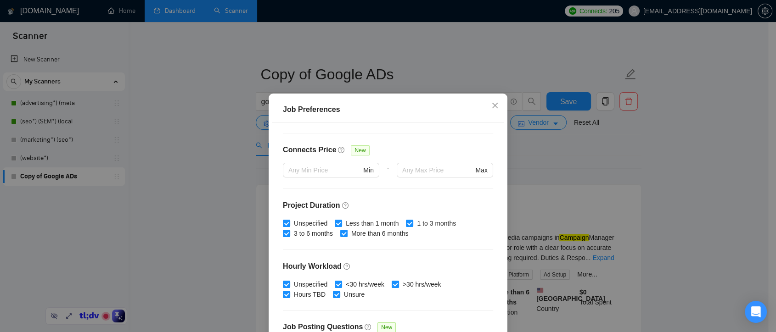
scroll to position [285, 0]
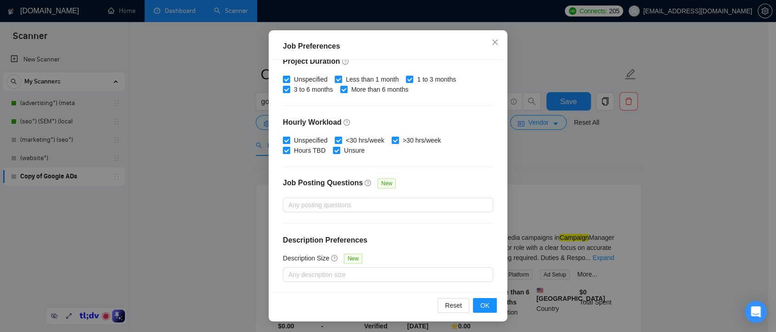
click at [588, 175] on div "Job Preferences Budget Project Type All Fixed Price Hourly Rate Fixed Price Bud…" at bounding box center [388, 166] width 776 height 332
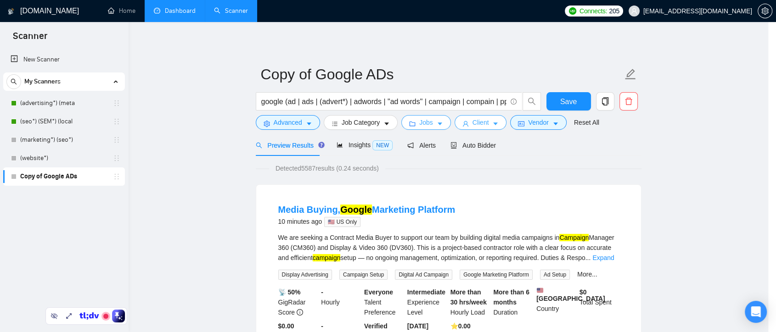
scroll to position [0, 0]
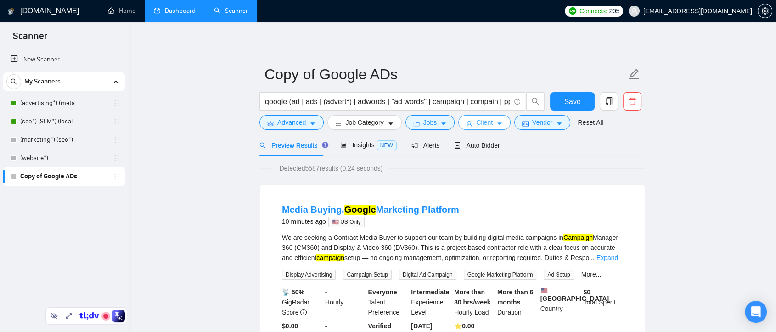
click at [496, 125] on icon "caret-down" at bounding box center [499, 124] width 6 height 6
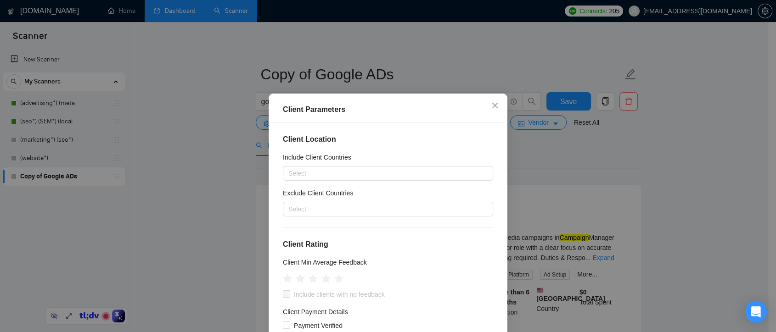
click at [569, 154] on div "Client Parameters Client Location Include Client Countries Select Exclude Clien…" at bounding box center [388, 166] width 776 height 332
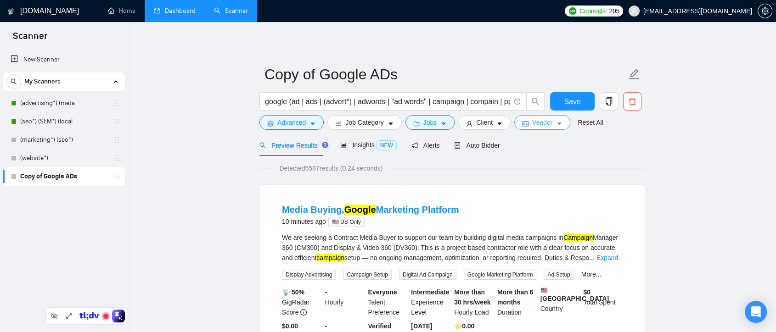
click at [546, 127] on span "Vendor" at bounding box center [542, 123] width 20 height 10
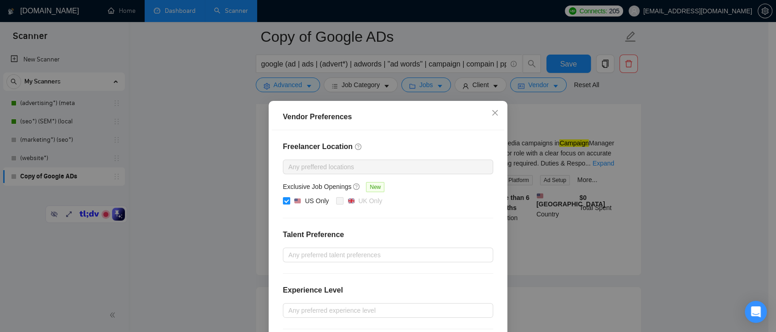
scroll to position [51, 0]
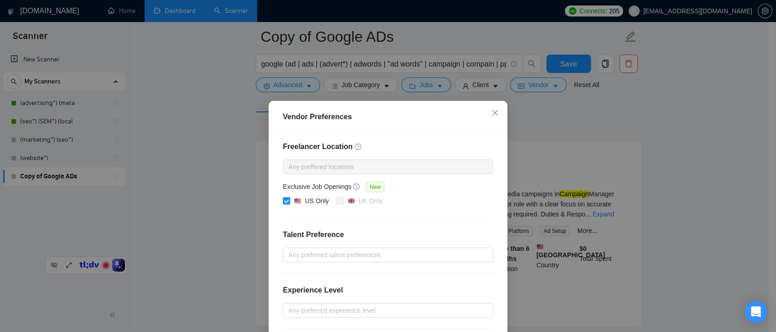
click at [581, 158] on div "Vendor Preferences Freelancer Location Any preffered locations Exclusive Job Op…" at bounding box center [388, 166] width 776 height 332
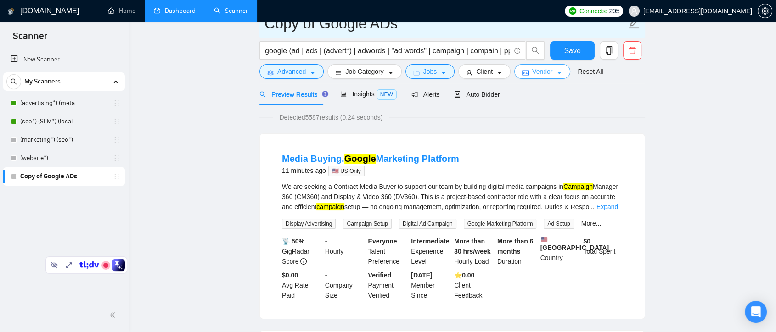
scroll to position [0, 0]
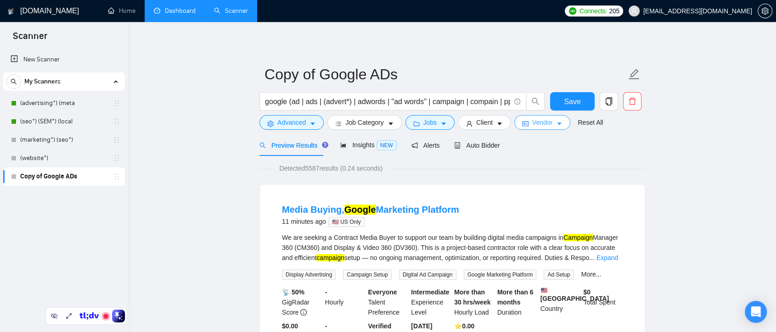
click at [561, 125] on button "Vendor" at bounding box center [542, 122] width 56 height 15
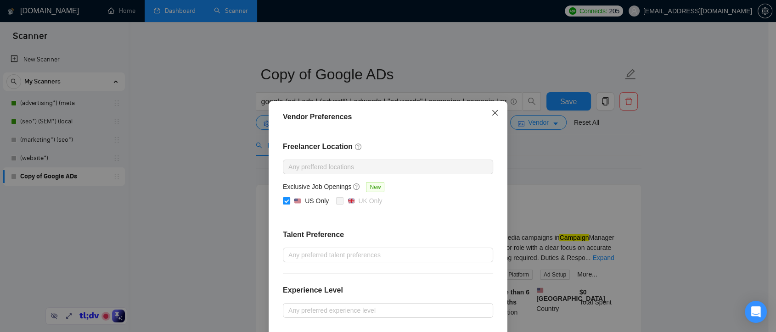
click at [496, 113] on span "Close" at bounding box center [495, 113] width 25 height 25
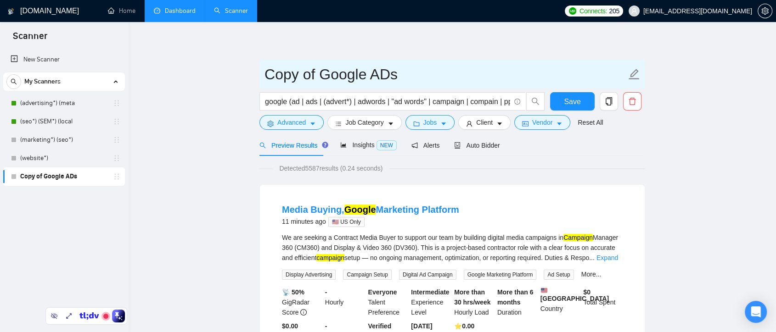
click at [426, 80] on input "Copy of Google ADs" at bounding box center [446, 74] width 362 height 23
drag, startPoint x: 320, startPoint y: 75, endPoint x: 258, endPoint y: 79, distance: 61.7
type input "Google ADs US"
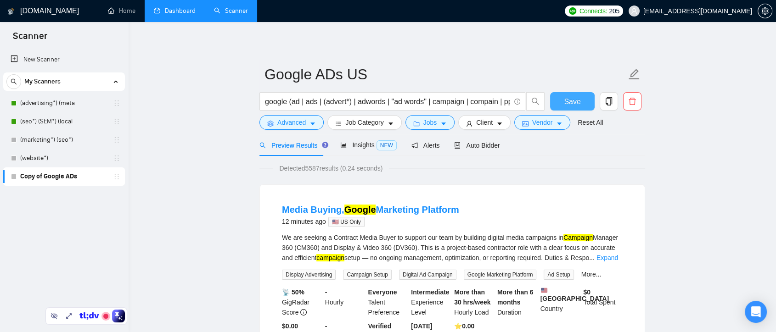
click at [588, 102] on button "Save" at bounding box center [572, 101] width 45 height 18
click at [614, 103] on span "copy" at bounding box center [608, 101] width 17 height 8
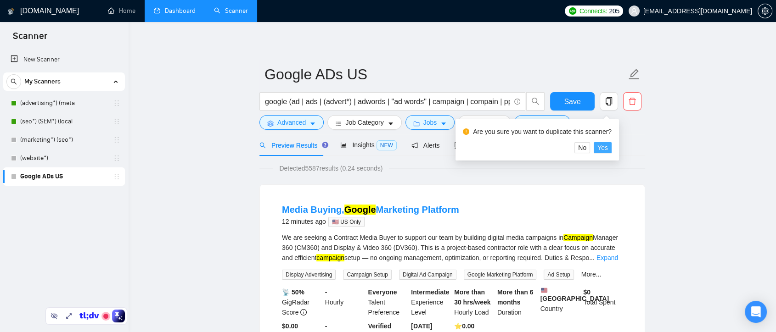
click at [600, 150] on span "Yes" at bounding box center [602, 148] width 11 height 10
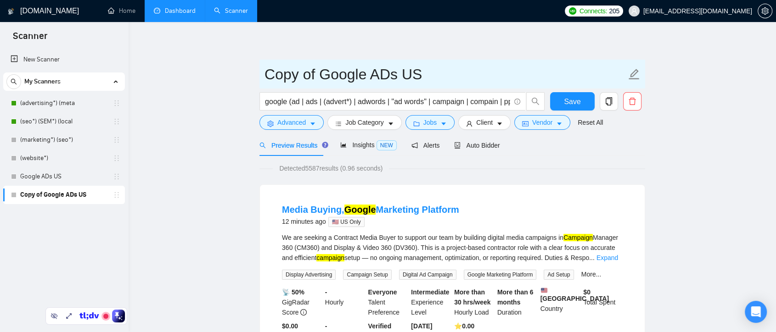
drag, startPoint x: 424, startPoint y: 79, endPoint x: 405, endPoint y: 74, distance: 19.4
click at [405, 74] on input "Copy of Google ADs US" at bounding box center [446, 74] width 362 height 23
type input "Copy of Google ADs global"
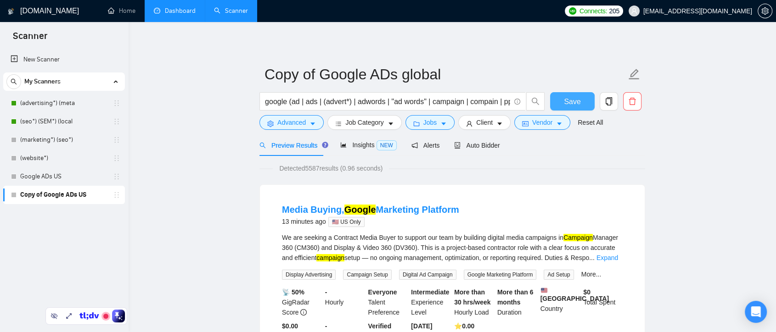
click at [576, 101] on span "Save" at bounding box center [572, 101] width 17 height 11
click at [556, 124] on icon "caret-down" at bounding box center [559, 124] width 6 height 6
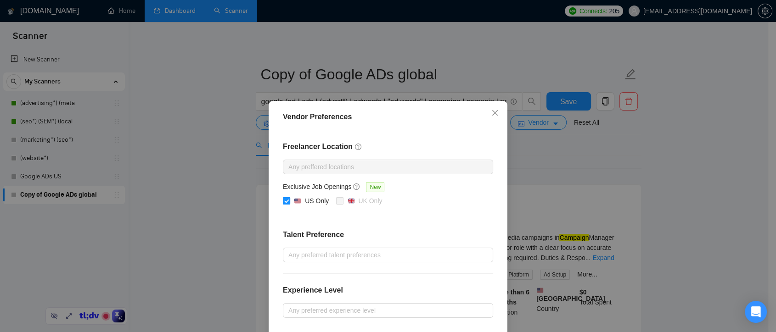
click at [283, 200] on input "US Only" at bounding box center [286, 200] width 6 height 6
checkbox input "false"
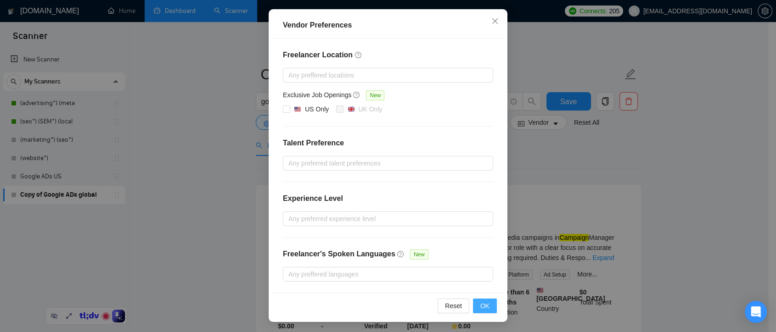
click at [489, 304] on button "OK" at bounding box center [485, 306] width 24 height 15
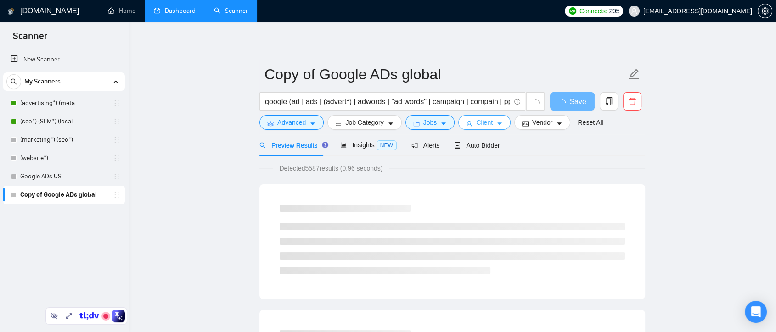
click at [490, 125] on button "Client" at bounding box center [484, 122] width 52 height 15
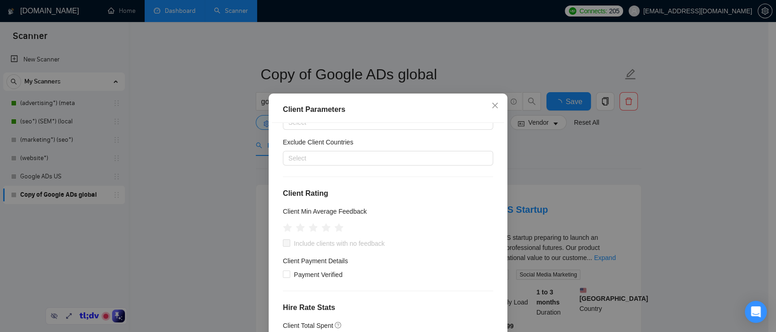
scroll to position [102, 0]
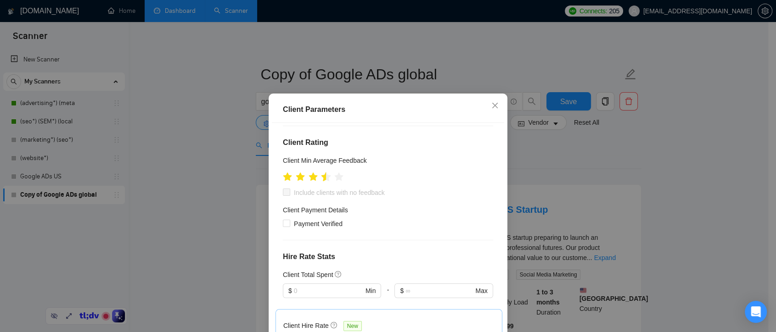
click at [321, 179] on icon "star" at bounding box center [326, 176] width 10 height 9
click at [283, 193] on input "Include clients with no feedback" at bounding box center [286, 192] width 6 height 6
checkbox input "true"
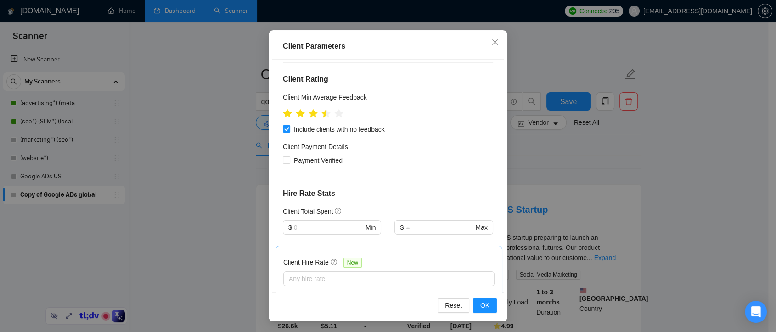
scroll to position [0, 0]
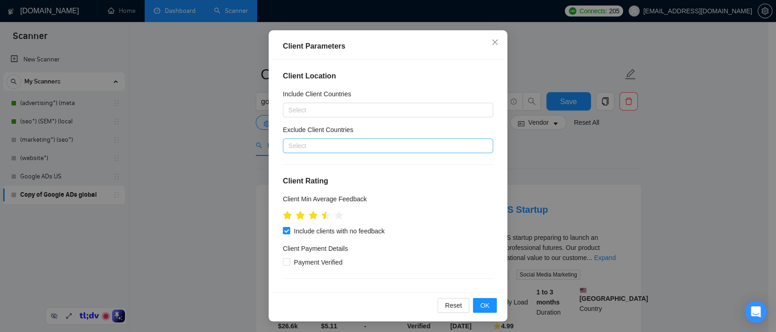
click at [316, 144] on div at bounding box center [383, 146] width 197 height 11
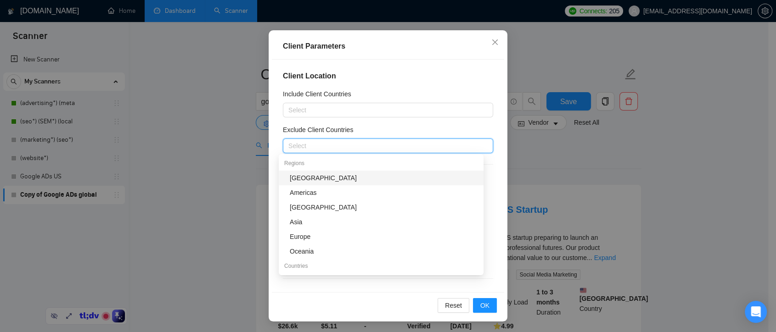
click at [316, 175] on div "Africa" at bounding box center [384, 178] width 188 height 10
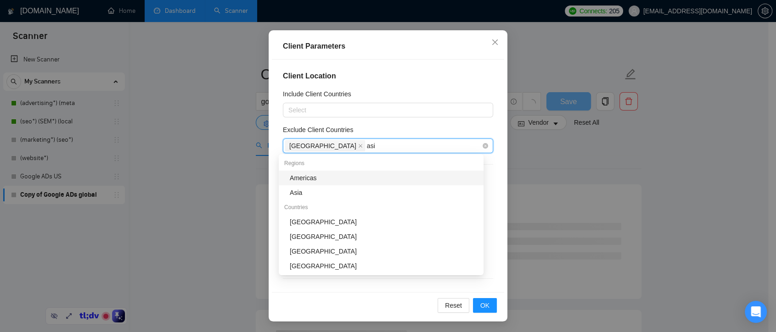
type input "asia"
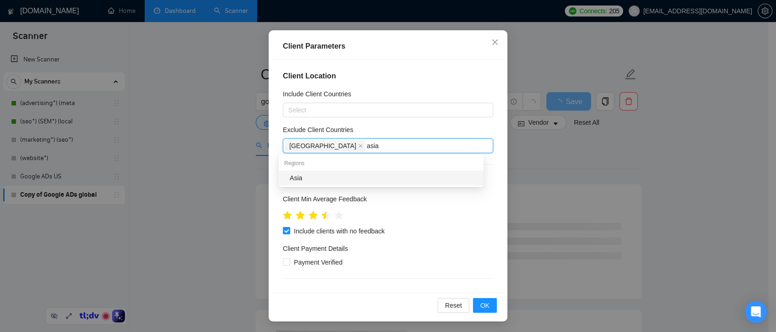
click at [342, 174] on div "Asia" at bounding box center [384, 178] width 188 height 10
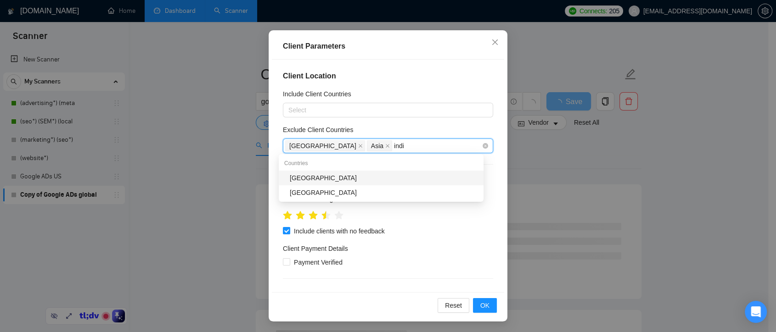
type input "india"
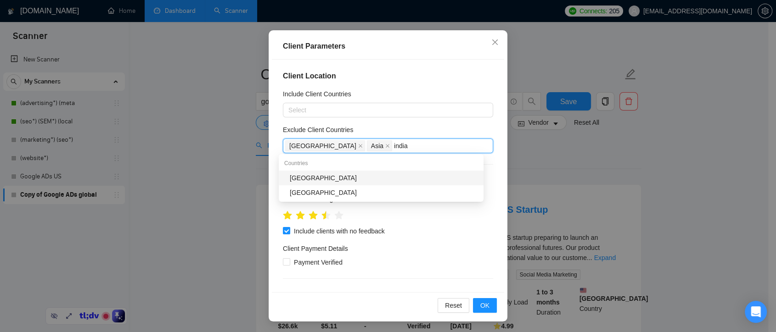
click at [345, 181] on div "India" at bounding box center [384, 178] width 188 height 10
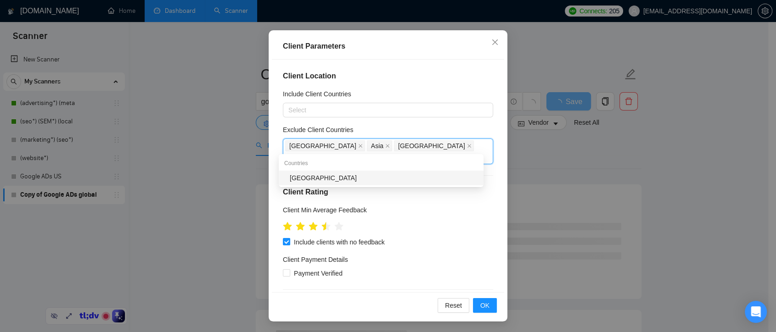
type input "pakistan"
click at [370, 176] on div "Pakistan" at bounding box center [384, 178] width 188 height 10
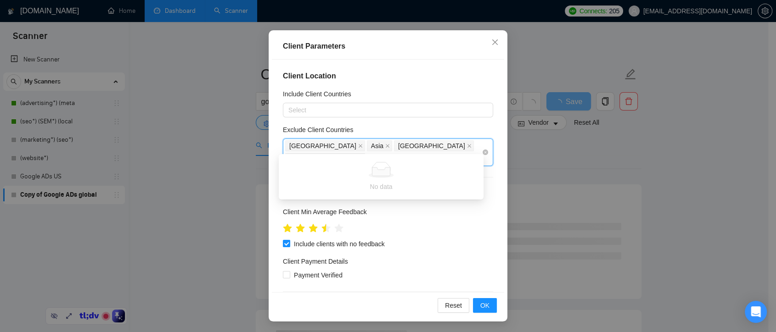
click at [394, 153] on input "oalestine" at bounding box center [380, 158] width 27 height 11
type input "palestine"
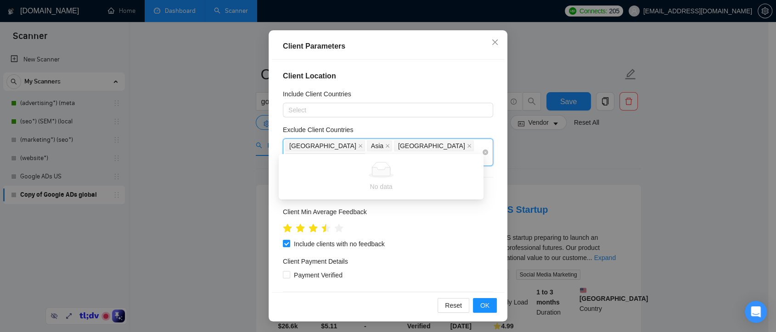
click at [448, 146] on div "Africa Asia India Pakistan palestine" at bounding box center [383, 153] width 197 height 26
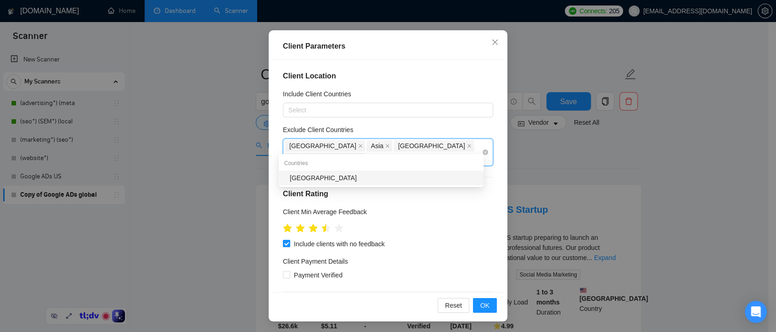
type input "palest"
click at [393, 178] on div "Palestinian Territories" at bounding box center [384, 178] width 188 height 10
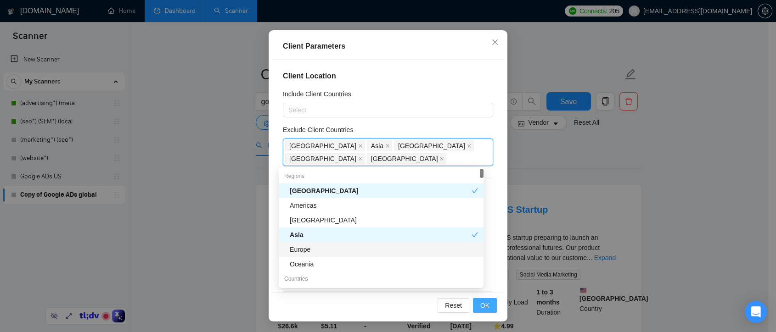
click at [485, 304] on button "OK" at bounding box center [485, 305] width 24 height 15
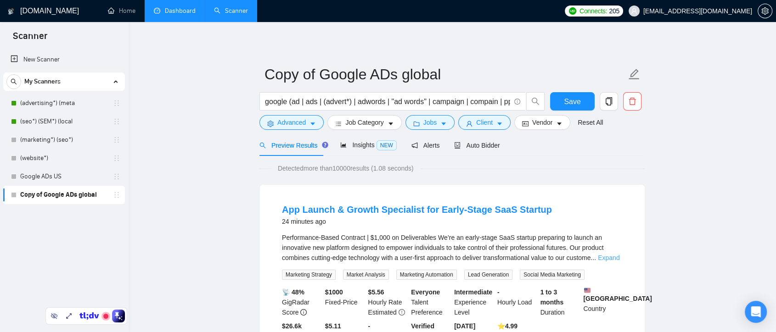
click at [613, 257] on link "Expand" at bounding box center [609, 257] width 22 height 7
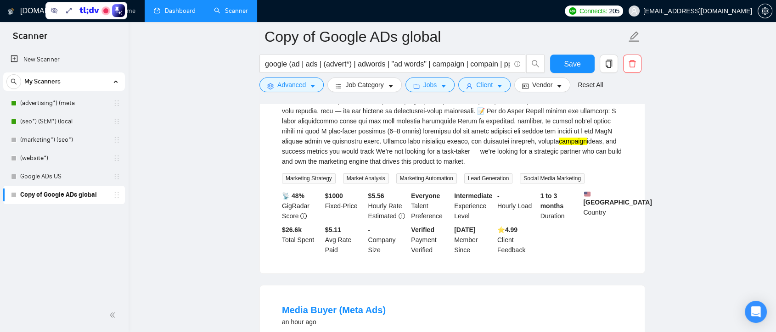
scroll to position [612, 0]
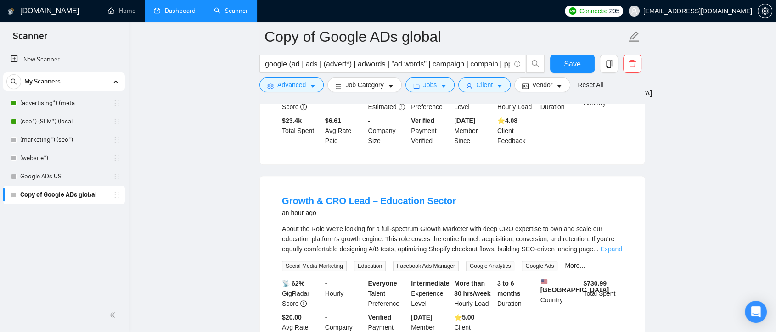
click at [602, 253] on link "Expand" at bounding box center [612, 249] width 22 height 7
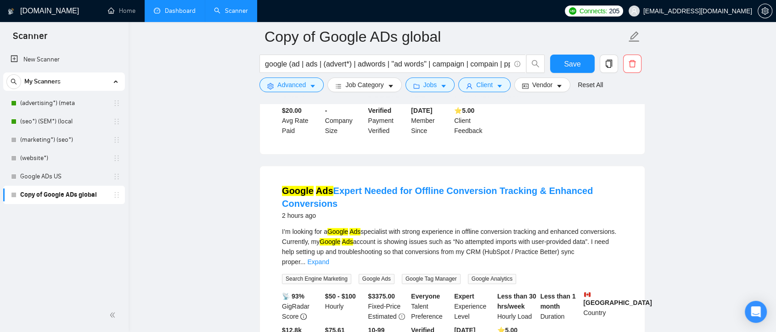
scroll to position [1173, 0]
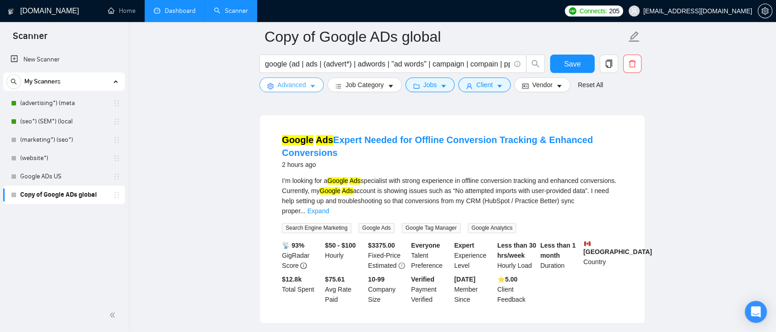
click at [308, 85] on button "Advanced" at bounding box center [291, 85] width 64 height 15
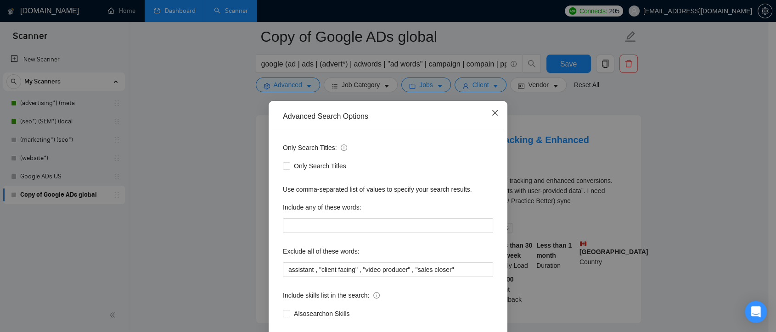
click at [491, 115] on icon "close" at bounding box center [494, 112] width 7 height 7
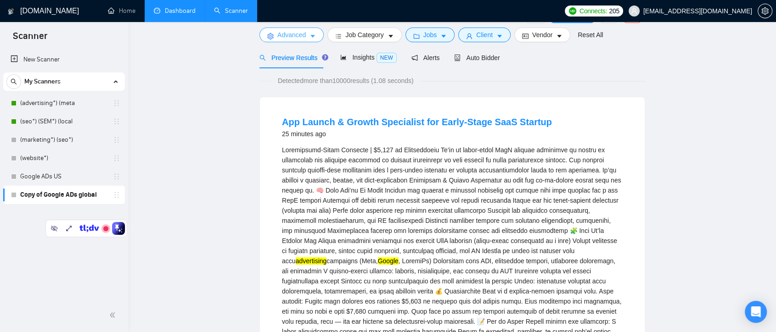
scroll to position [0, 0]
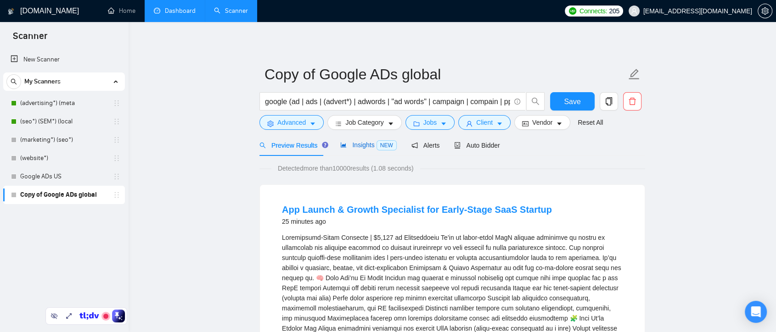
click at [353, 145] on span "Insights NEW" at bounding box center [368, 144] width 56 height 7
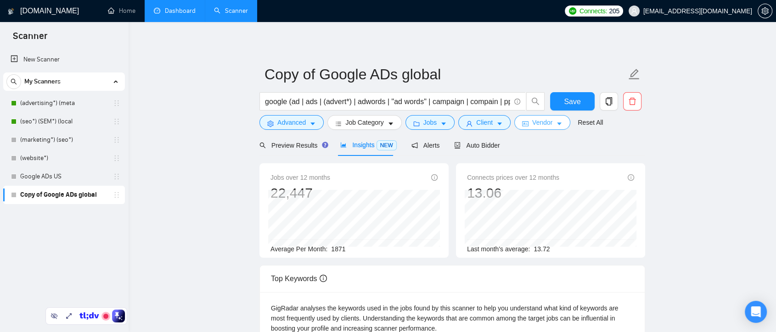
click at [537, 123] on span "Vendor" at bounding box center [542, 123] width 20 height 10
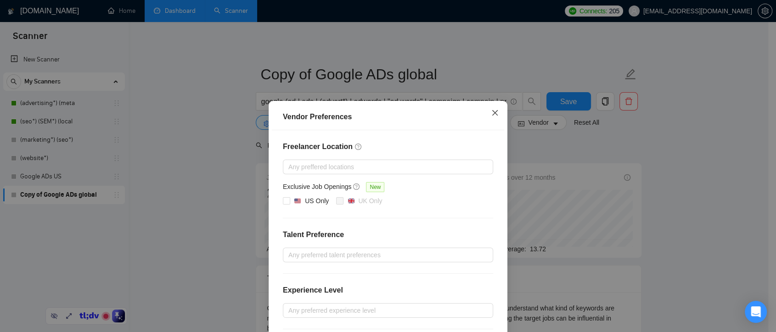
click at [492, 117] on span "Close" at bounding box center [495, 113] width 25 height 25
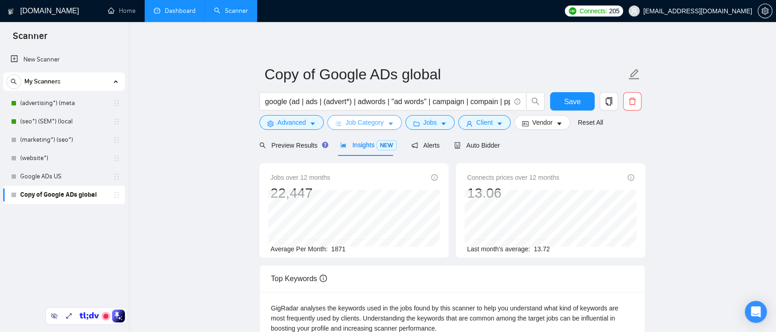
click at [392, 126] on button "Job Category" at bounding box center [364, 122] width 74 height 15
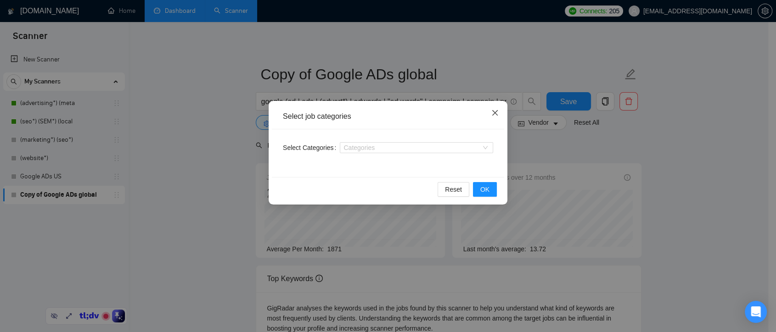
click at [495, 114] on icon "close" at bounding box center [494, 112] width 7 height 7
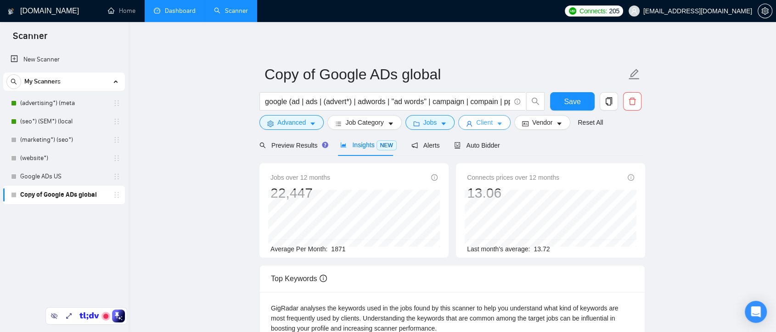
click at [471, 124] on button "Client" at bounding box center [484, 122] width 52 height 15
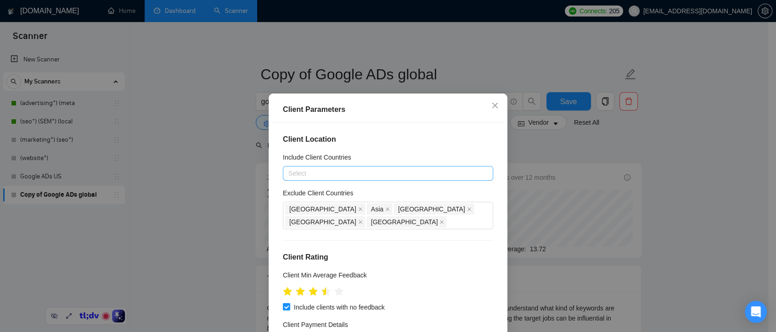
click at [308, 172] on div at bounding box center [383, 173] width 197 height 11
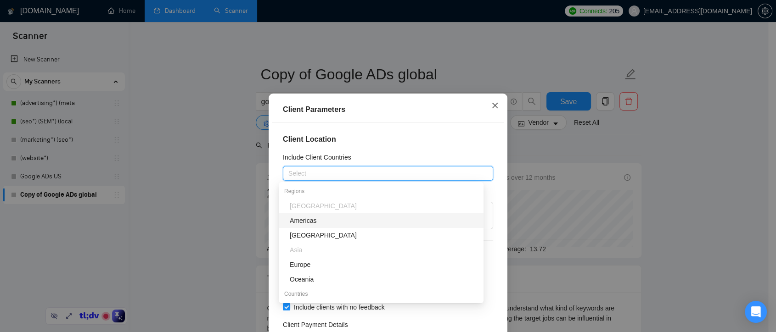
click at [492, 104] on icon "close" at bounding box center [495, 106] width 6 height 6
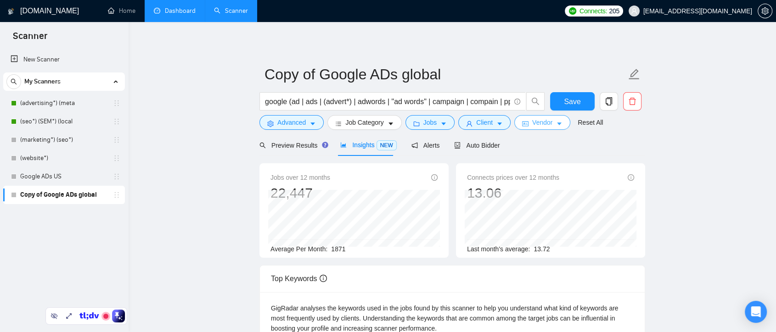
click at [541, 123] on span "Vendor" at bounding box center [542, 123] width 20 height 10
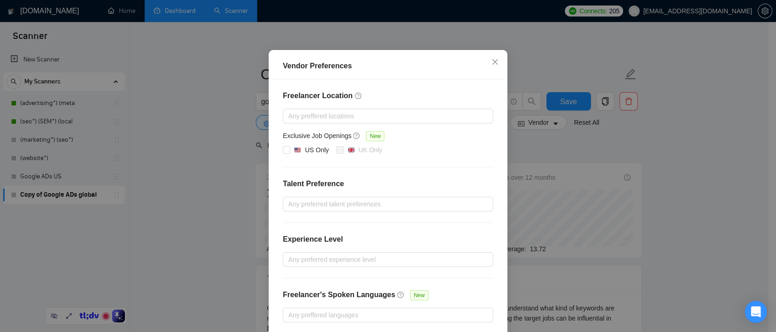
scroll to position [92, 0]
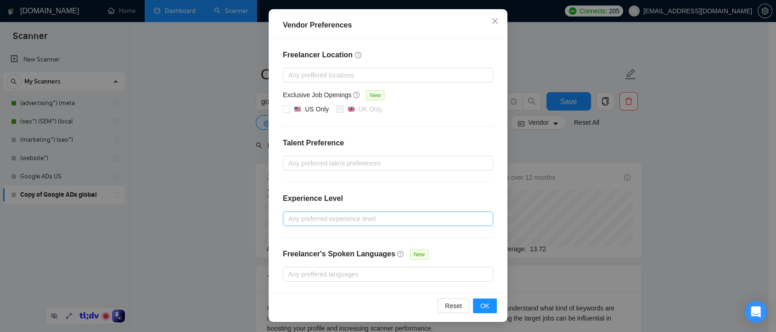
click at [316, 217] on div at bounding box center [383, 219] width 197 height 11
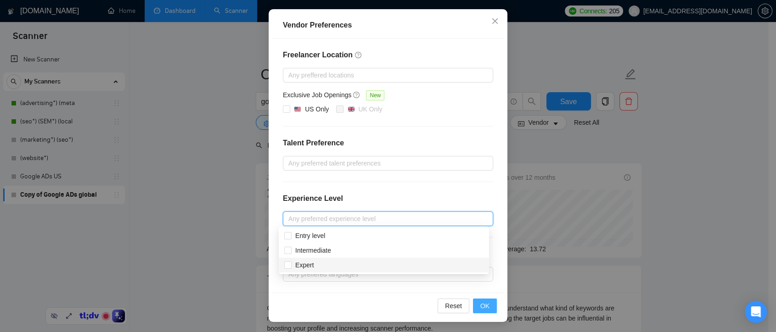
click at [484, 302] on span "OK" at bounding box center [484, 306] width 9 height 10
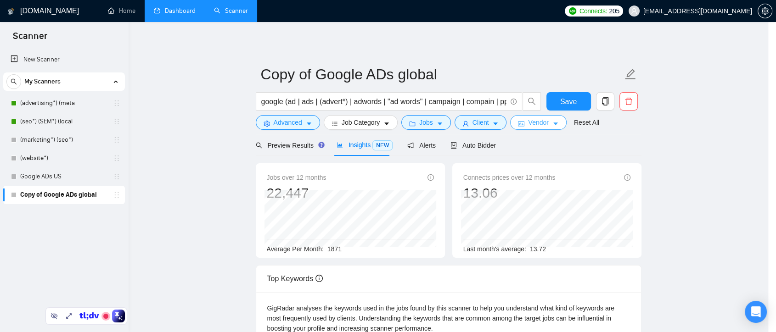
scroll to position [0, 0]
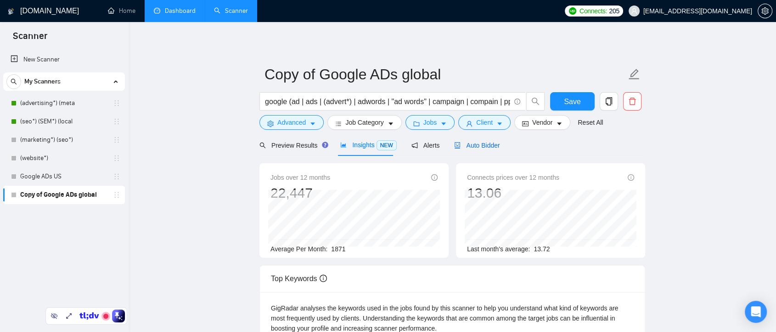
click at [488, 142] on span "Auto Bidder" at bounding box center [476, 145] width 45 height 7
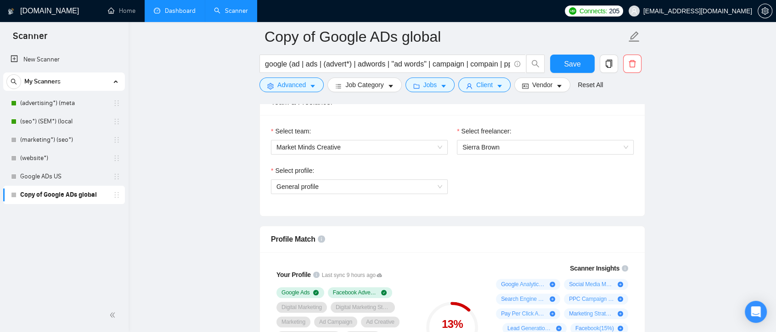
scroll to position [153, 0]
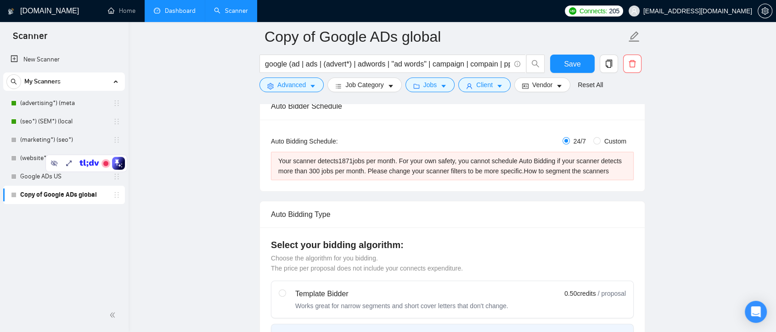
drag, startPoint x: 72, startPoint y: 159, endPoint x: 206, endPoint y: 166, distance: 134.2
click at [206, 166] on body "Scanner New Scanner My Scanners (advertising*) (meta (seo*) (SEM*) (local (mark…" at bounding box center [388, 13] width 776 height 332
drag, startPoint x: 73, startPoint y: 169, endPoint x: 108, endPoint y: 188, distance: 39.7
click at [331, 180] on body "Scanner New Scanner My Scanners (advertising*) (meta (seo*) (SEM*) (local (mark…" at bounding box center [388, 13] width 776 height 332
drag, startPoint x: 61, startPoint y: 158, endPoint x: 694, endPoint y: 186, distance: 634.4
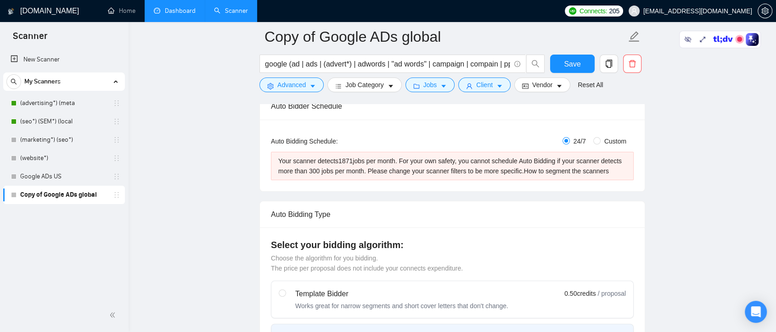
click at [694, 180] on body "Scanner New Scanner My Scanners (advertising*) (meta (seo*) (SEM*) (local (mark…" at bounding box center [388, 13] width 776 height 332
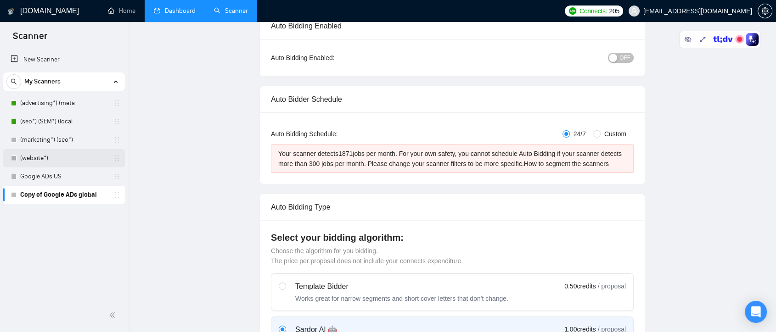
scroll to position [0, 0]
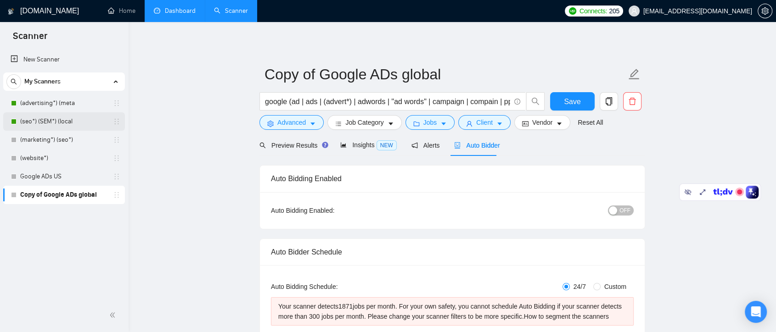
click at [65, 124] on link "(seo*) (SEM*) (local" at bounding box center [63, 122] width 87 height 18
click at [587, 101] on button "Save" at bounding box center [572, 101] width 45 height 18
click at [65, 107] on link "(advertising*) (meta" at bounding box center [63, 103] width 87 height 18
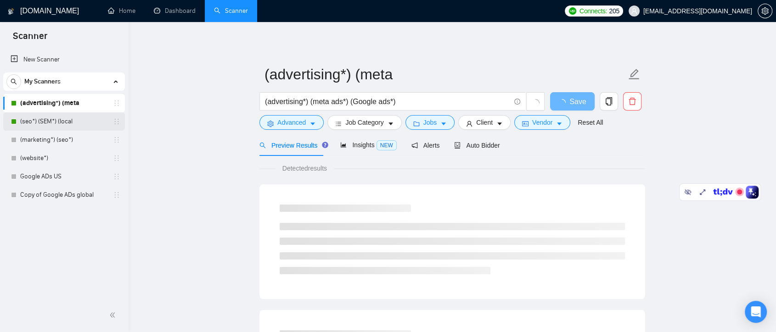
click at [79, 120] on link "(seo*) (SEM*) (local" at bounding box center [63, 122] width 87 height 18
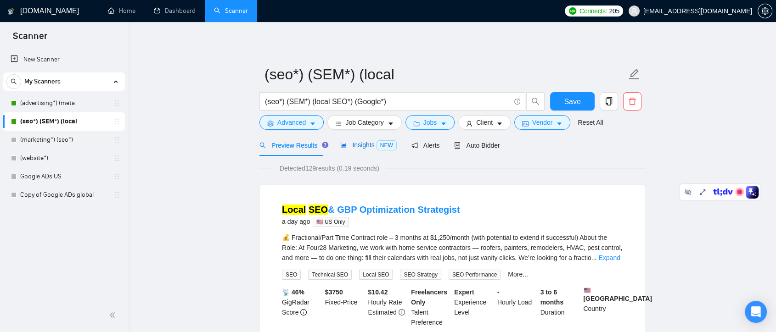
click at [356, 149] on span "Insights NEW" at bounding box center [368, 144] width 56 height 7
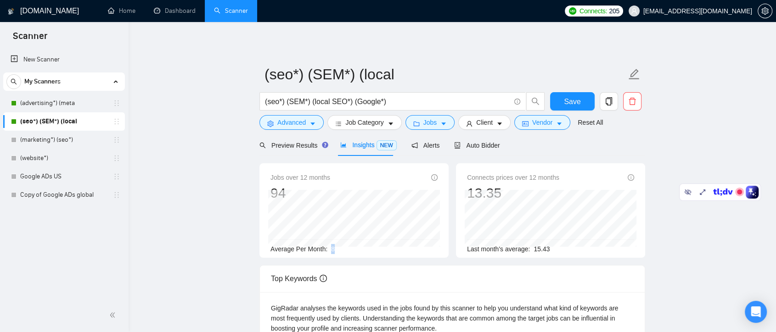
click at [334, 252] on div "Average Per Month: 8" at bounding box center [353, 249] width 167 height 10
click at [348, 249] on div "Average Per Month: 8" at bounding box center [353, 249] width 167 height 10
click at [84, 201] on link "Copy of Google ADs global" at bounding box center [63, 195] width 87 height 18
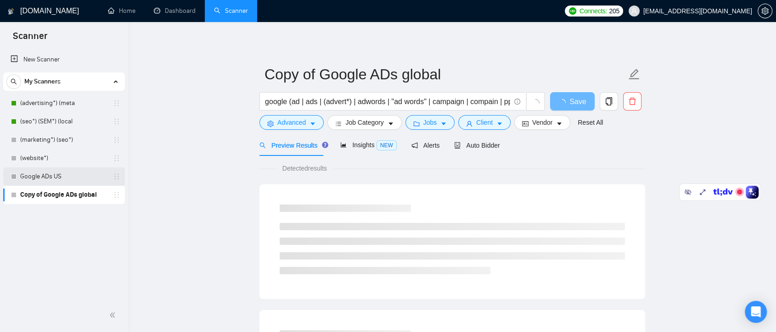
click at [80, 174] on link "Google ADs US" at bounding box center [63, 177] width 87 height 18
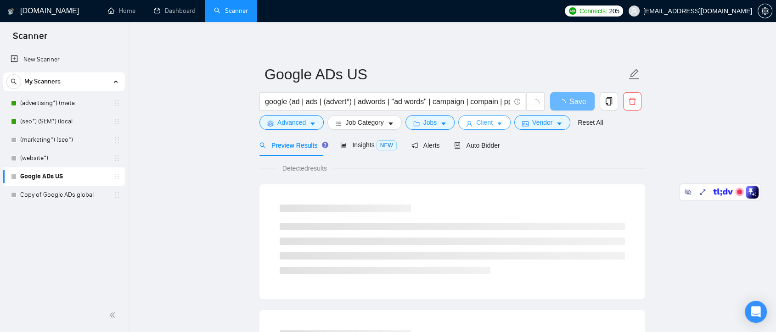
click at [490, 124] on button "Client" at bounding box center [484, 122] width 52 height 15
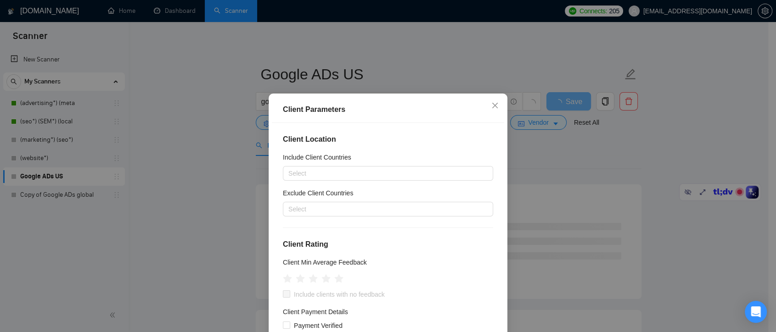
scroll to position [51, 0]
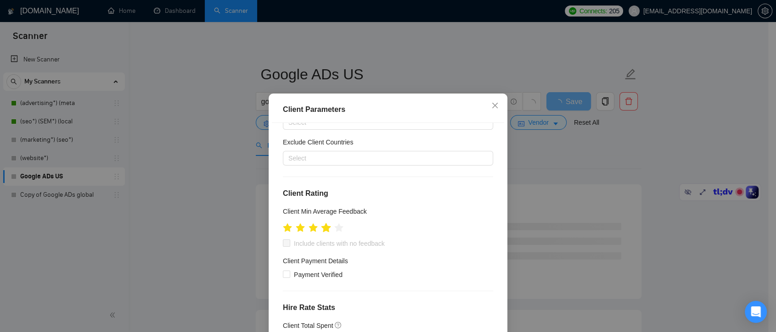
click at [322, 227] on icon "star" at bounding box center [326, 227] width 10 height 9
click at [321, 230] on icon "star" at bounding box center [326, 227] width 10 height 9
click at [284, 243] on input "Include clients with no feedback" at bounding box center [286, 243] width 6 height 6
checkbox input "true"
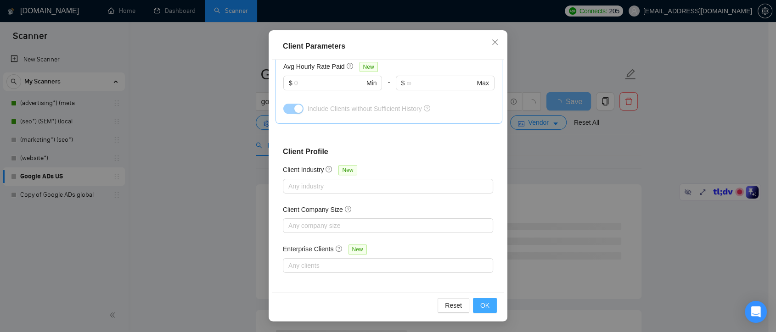
click at [480, 306] on span "OK" at bounding box center [484, 306] width 9 height 10
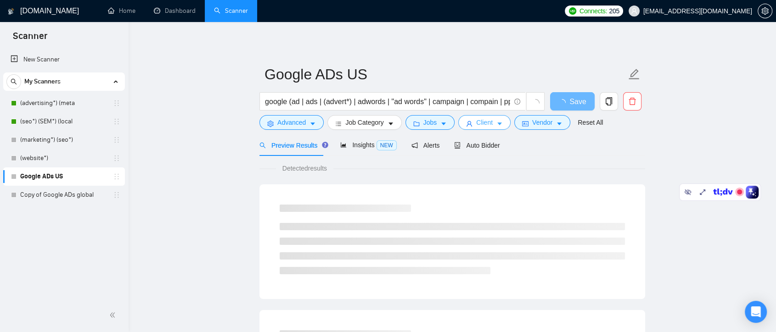
scroll to position [0, 0]
click at [356, 146] on span "Insights NEW" at bounding box center [368, 144] width 56 height 7
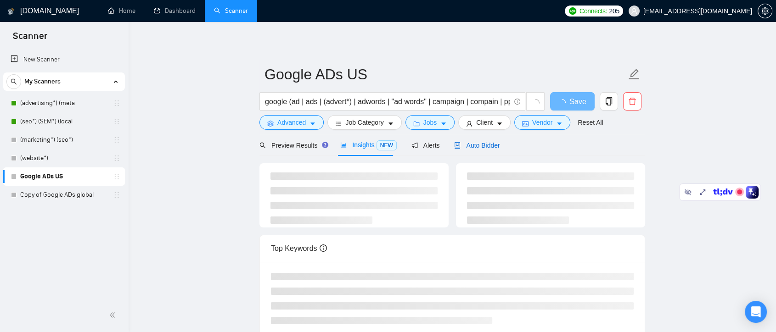
click at [483, 147] on span "Auto Bidder" at bounding box center [476, 145] width 45 height 7
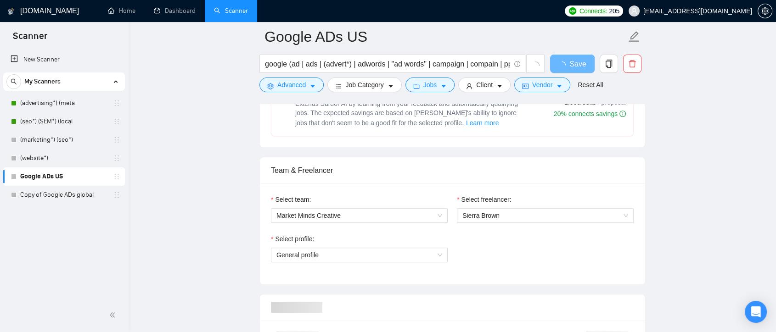
scroll to position [510, 0]
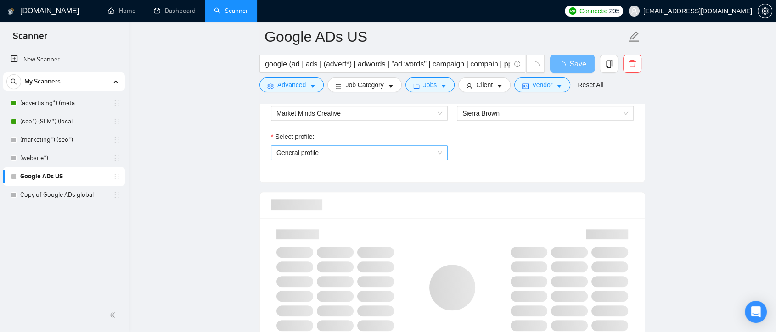
click at [433, 156] on span "General profile" at bounding box center [359, 153] width 166 height 14
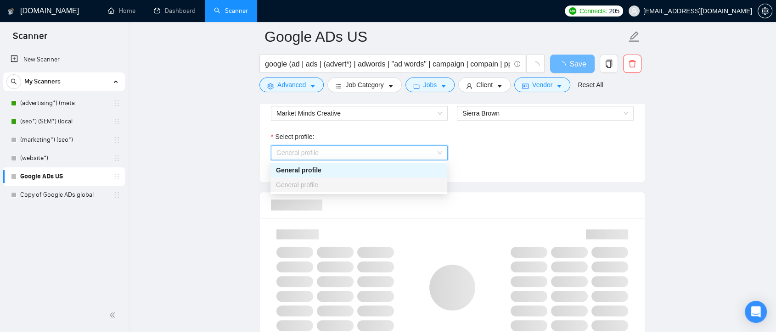
scroll to position [459, 0]
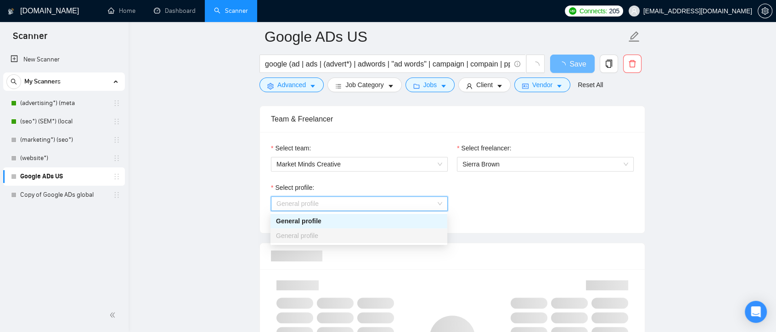
click at [482, 192] on div "Select profile: General profile" at bounding box center [452, 202] width 372 height 39
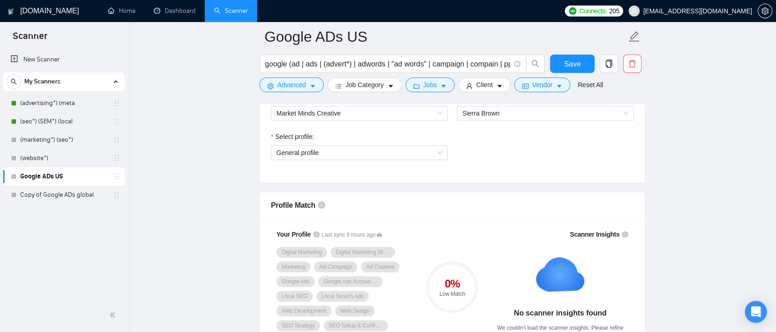
scroll to position [357, 0]
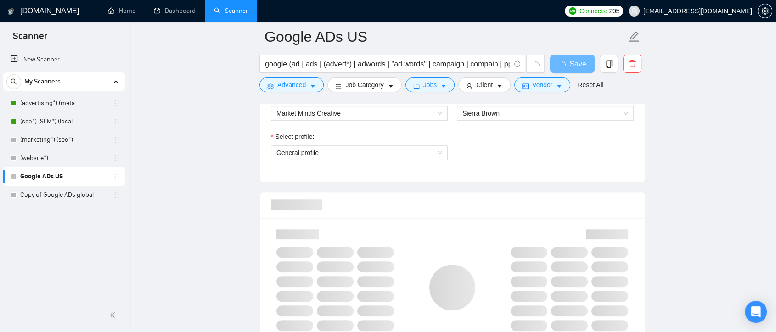
scroll to position [561, 0]
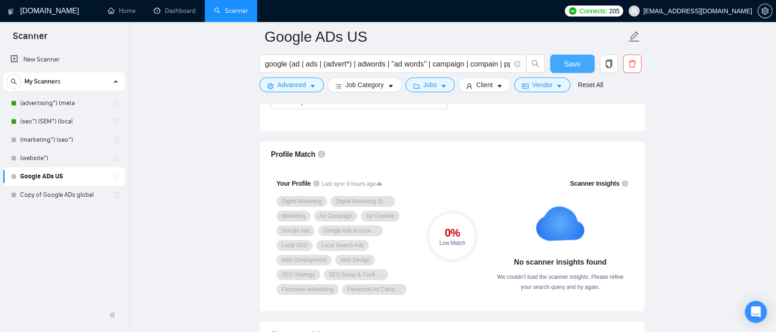
click at [561, 59] on button "Save" at bounding box center [572, 64] width 45 height 18
click at [66, 102] on link "(advertising*) (meta" at bounding box center [63, 103] width 87 height 18
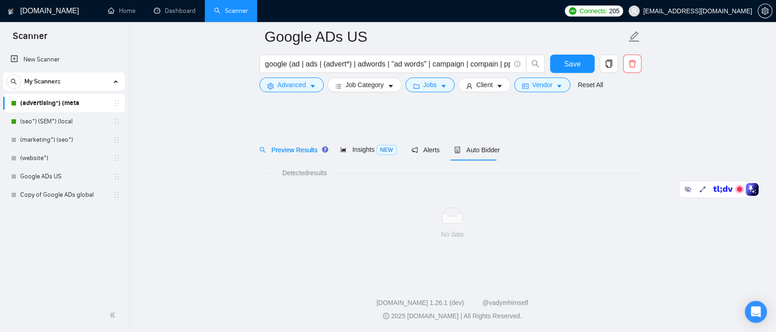
scroll to position [2, 0]
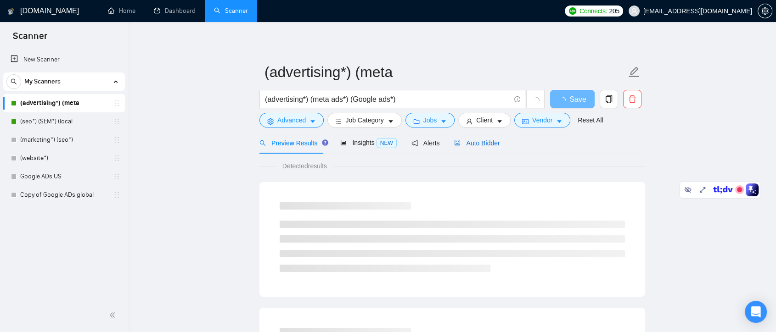
drag, startPoint x: 477, startPoint y: 145, endPoint x: 619, endPoint y: 156, distance: 142.3
click at [477, 145] on span "Auto Bidder" at bounding box center [476, 143] width 45 height 7
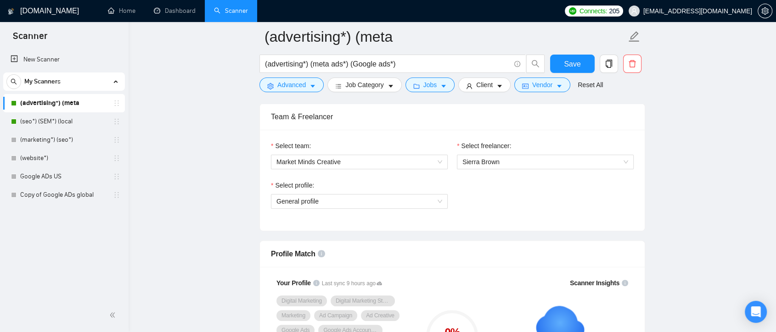
scroll to position [411, 0]
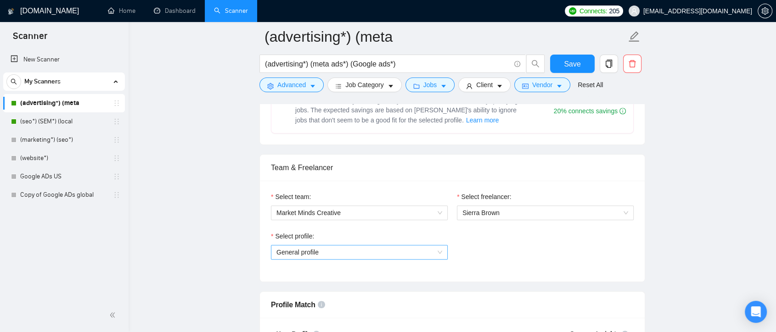
click at [407, 253] on span "General profile" at bounding box center [359, 253] width 166 height 14
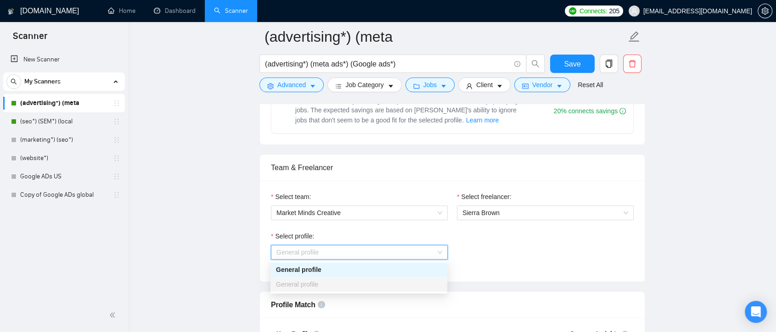
click at [531, 239] on div "Select profile: General profile" at bounding box center [452, 250] width 372 height 39
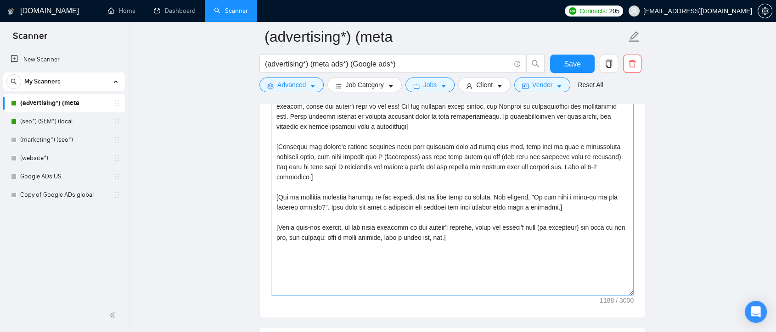
scroll to position [972, 0]
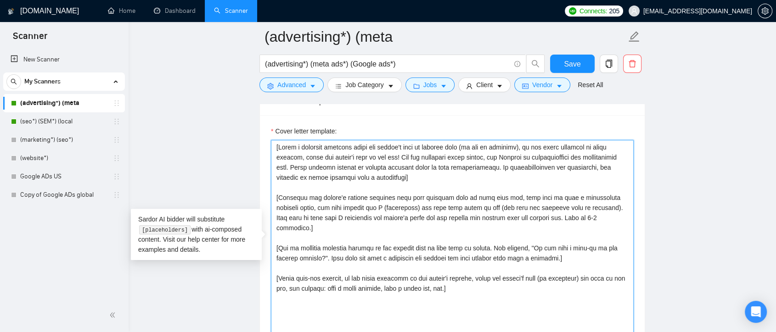
drag, startPoint x: 417, startPoint y: 176, endPoint x: 272, endPoint y: 134, distance: 150.7
click at [272, 134] on div "Cover letter template:" at bounding box center [452, 236] width 363 height 220
click at [426, 180] on textarea "Cover letter template:" at bounding box center [452, 243] width 363 height 207
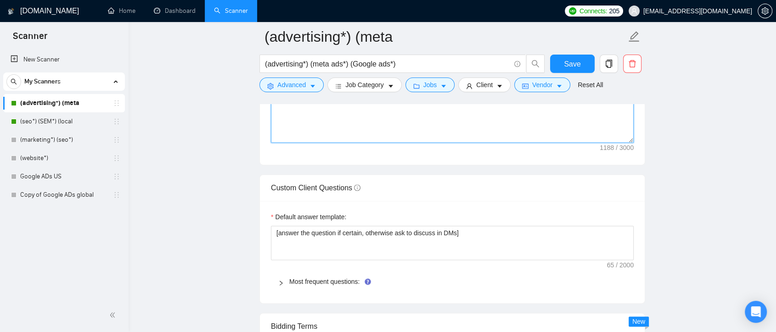
scroll to position [1227, 0]
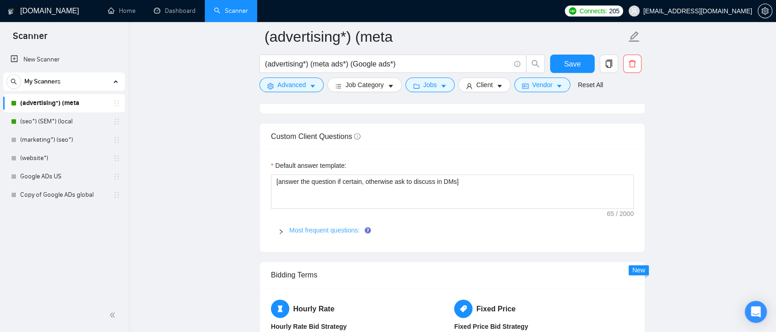
click at [333, 231] on link "Most frequent questions:" at bounding box center [324, 230] width 70 height 7
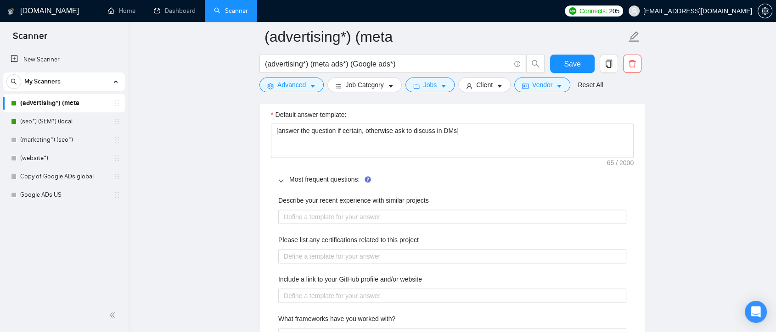
scroll to position [1329, 0]
